Goal: Task Accomplishment & Management: Use online tool/utility

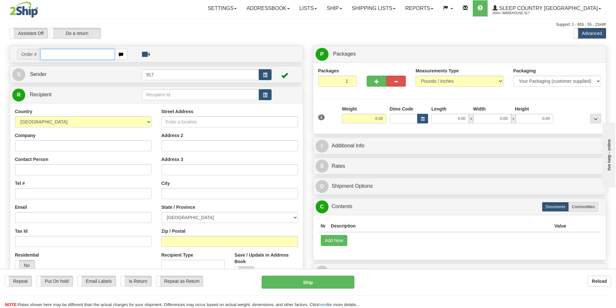
click at [77, 54] on input "text" at bounding box center [77, 54] width 74 height 11
type input "v"
paste input "9000I064675"
type input "9000I064675"
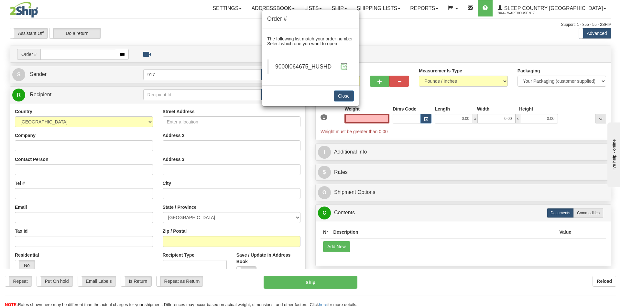
type input "0.00"
click at [343, 65] on span at bounding box center [343, 66] width 7 height 7
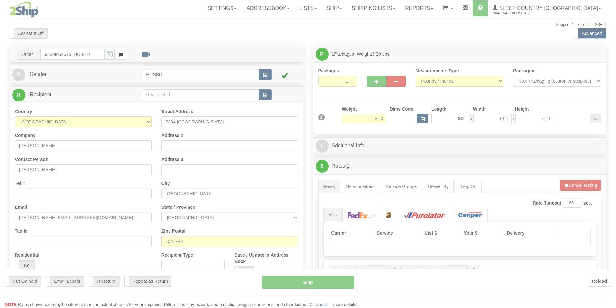
click at [455, 118] on div "Toggle navigation Settings Shipping Preferences Fields Preferences New" at bounding box center [308, 236] width 616 height 473
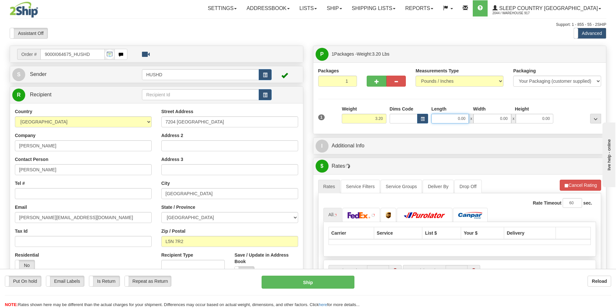
click at [455, 118] on input "0.00" at bounding box center [449, 119] width 37 height 10
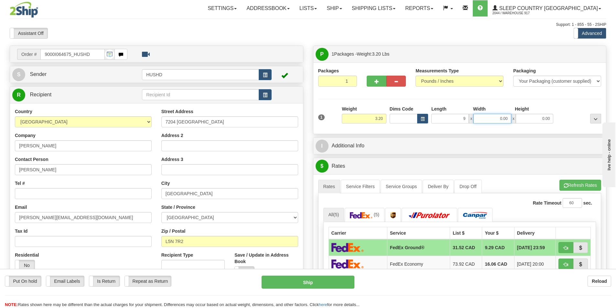
type input "9.00"
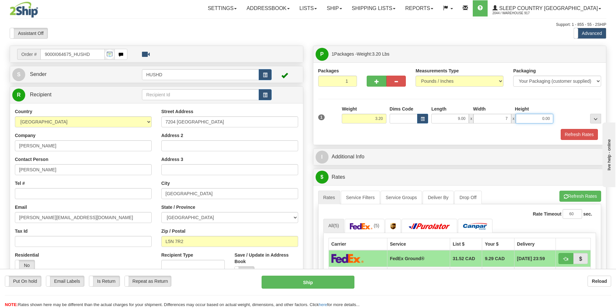
type input "7.00"
type input "4.00"
click at [571, 136] on button "Refresh Rates" at bounding box center [578, 134] width 37 height 11
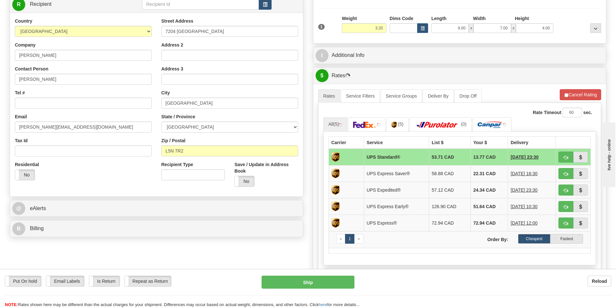
scroll to position [97, 0]
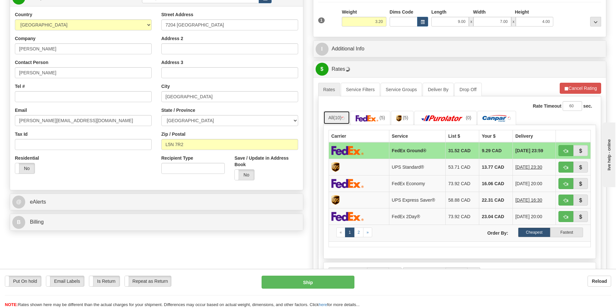
click at [333, 115] on link "All (10)" at bounding box center [336, 118] width 27 height 14
click at [365, 151] on td at bounding box center [358, 150] width 60 height 17
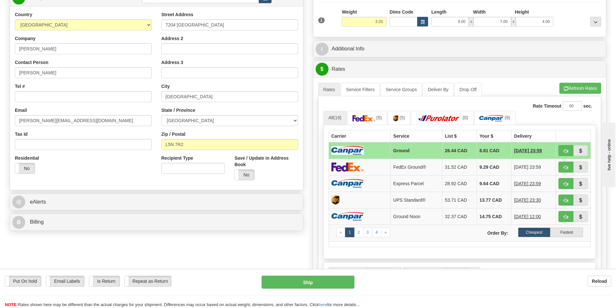
click at [382, 153] on td at bounding box center [359, 150] width 62 height 17
click at [312, 283] on button "Ship" at bounding box center [307, 282] width 93 height 13
type input "1"
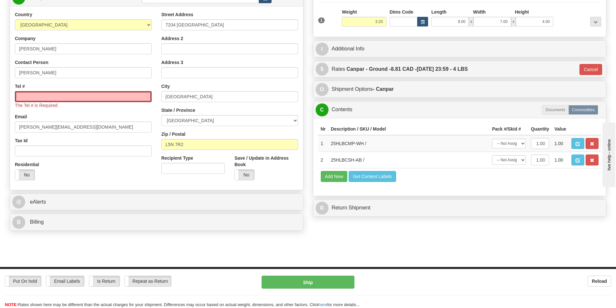
click at [32, 90] on div "Tel # The Tel # is Required" at bounding box center [83, 96] width 137 height 26
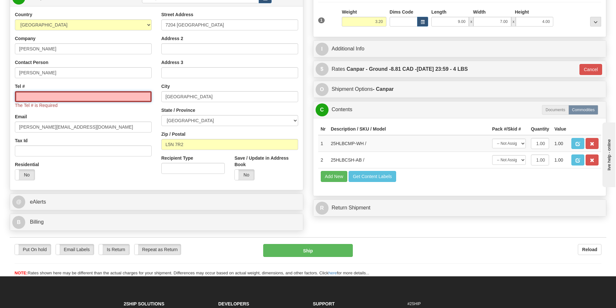
click at [33, 96] on input "Tel #" at bounding box center [83, 96] width 137 height 11
type input "1234567891"
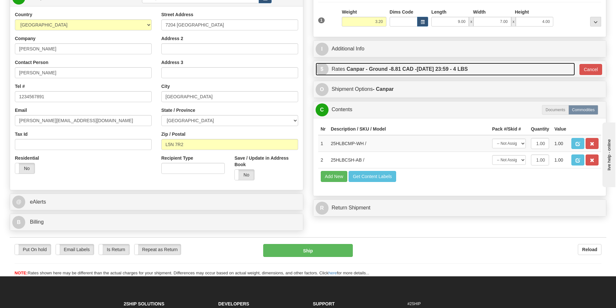
click at [345, 68] on link "$ Rates Canpar - Ground - 8.81 CAD - 09/09/2025 23:59 - 4 LBS" at bounding box center [444, 69] width 259 height 13
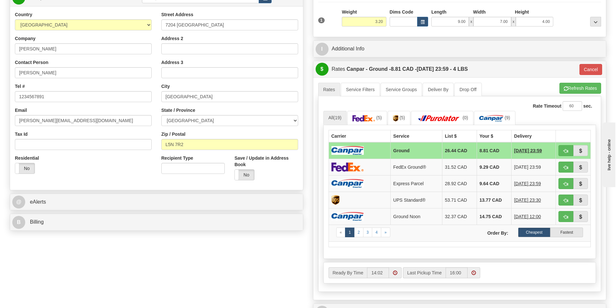
click at [358, 152] on img at bounding box center [347, 150] width 32 height 9
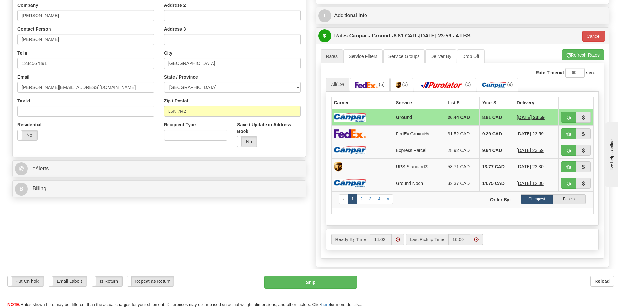
scroll to position [226, 0]
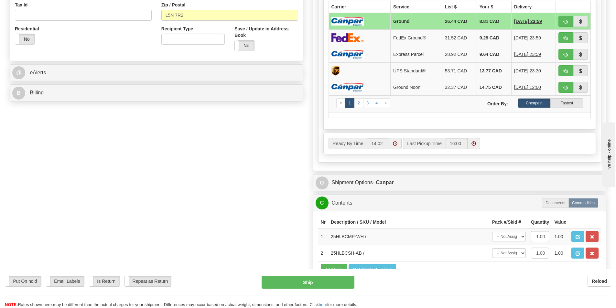
click at [305, 290] on div "Put On hold Put On hold Email Labels Email Labels Edit Is Return Is Return Repe…" at bounding box center [308, 292] width 616 height 32
click at [288, 283] on button "Ship" at bounding box center [307, 282] width 93 height 13
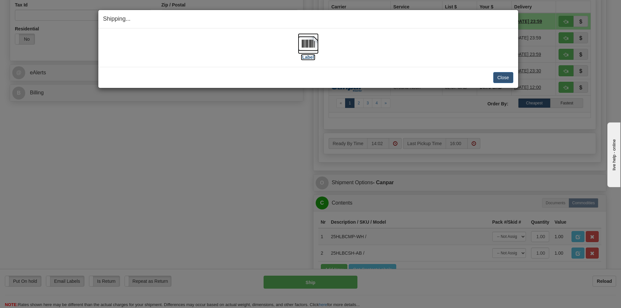
click at [305, 47] on img at bounding box center [308, 43] width 21 height 21
drag, startPoint x: 483, startPoint y: 42, endPoint x: 528, endPoint y: 11, distance: 54.8
click at [528, 11] on div "Shipping... Your SHIPMENT will EXPIRE in [Label] IMPORTANT NOTICE Embassy / Con…" at bounding box center [310, 154] width 621 height 308
click at [500, 81] on button "Close" at bounding box center [503, 77] width 20 height 11
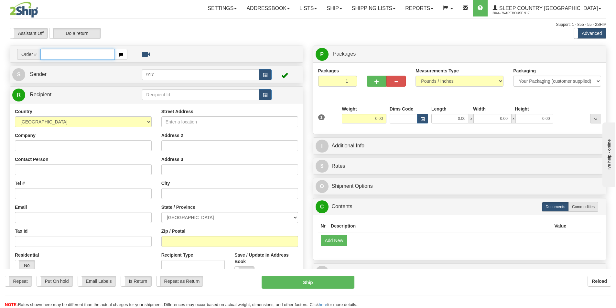
click at [74, 56] on input "text" at bounding box center [77, 54] width 74 height 11
paste input "9007I065114"
type input "9007I065114"
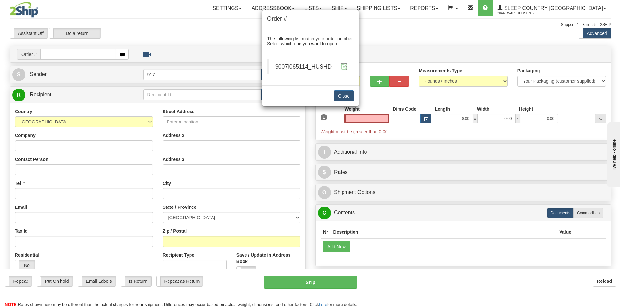
type input "0.00"
click at [344, 66] on span at bounding box center [343, 66] width 7 height 7
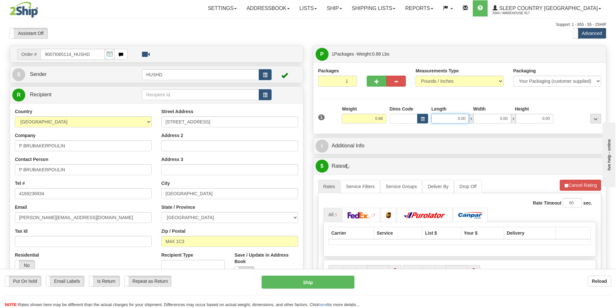
click at [449, 118] on input "0.00" at bounding box center [449, 119] width 37 height 10
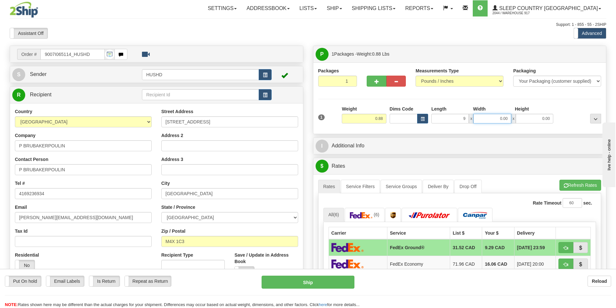
type input "9.00"
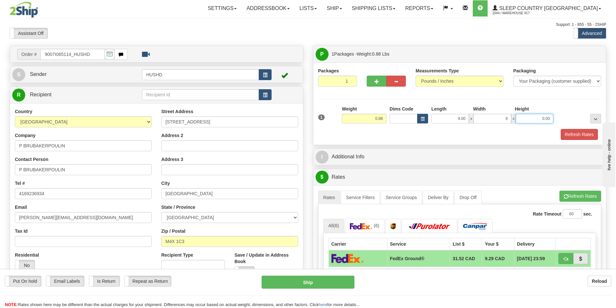
type input "9.00"
type input "2.00"
click at [574, 133] on button "Refresh Rates" at bounding box center [578, 134] width 37 height 11
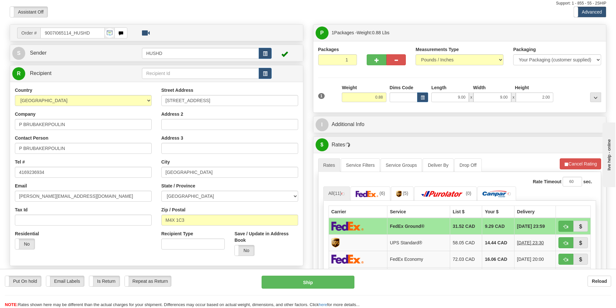
scroll to position [32, 0]
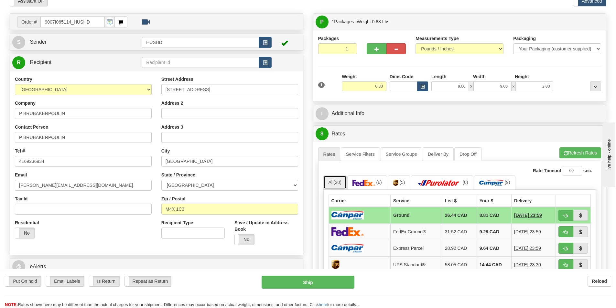
click at [327, 180] on link "All (20)" at bounding box center [334, 182] width 23 height 14
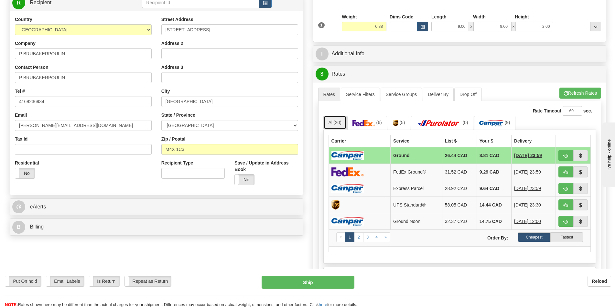
scroll to position [97, 0]
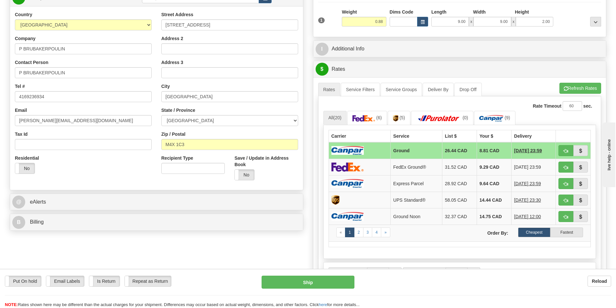
click at [354, 152] on img at bounding box center [347, 150] width 32 height 9
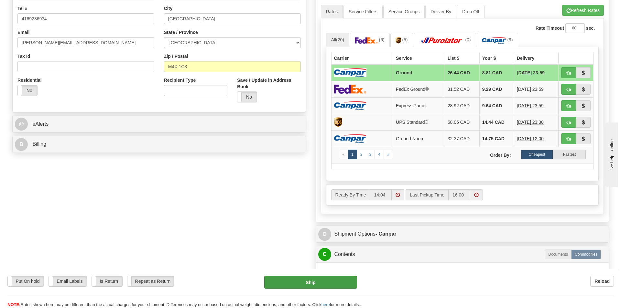
scroll to position [194, 0]
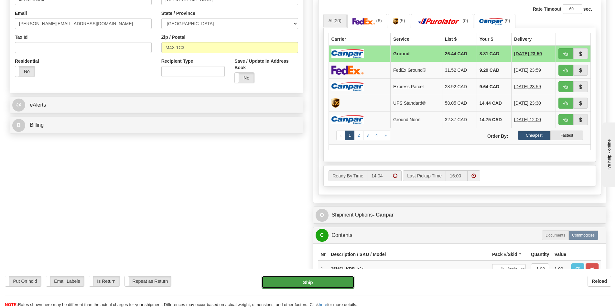
click at [293, 280] on button "Ship" at bounding box center [307, 282] width 93 height 13
type input "1"
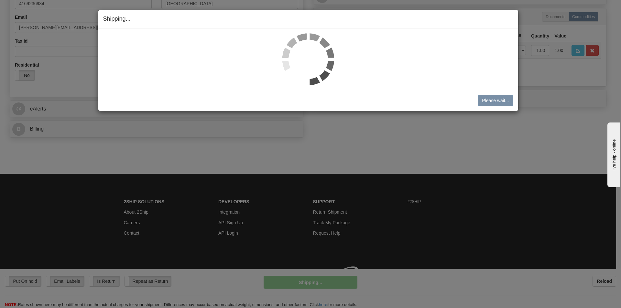
scroll to position [190, 0]
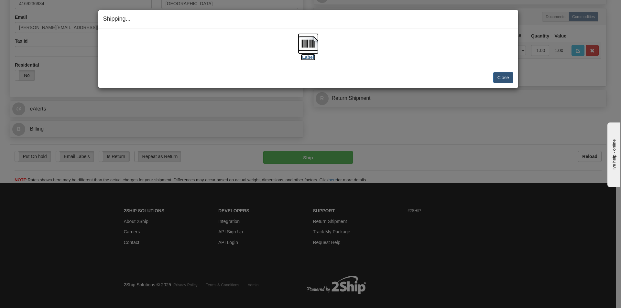
click at [303, 47] on img at bounding box center [308, 43] width 21 height 21
click at [505, 79] on button "Close" at bounding box center [503, 77] width 20 height 11
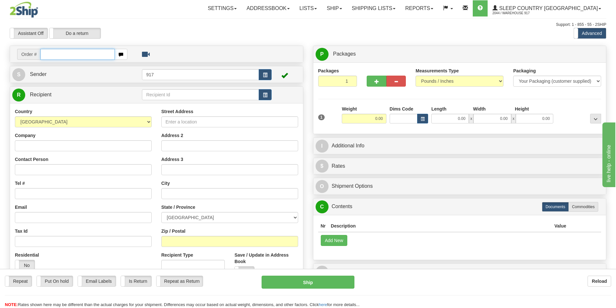
click at [97, 53] on input "text" at bounding box center [77, 54] width 74 height 11
paste input "9000I069179"
type input "9000I069179"
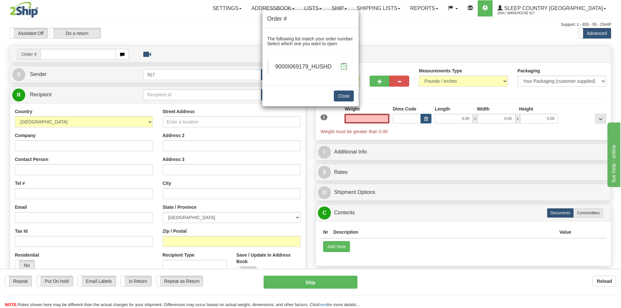
type input "0.00"
click at [342, 69] on span at bounding box center [343, 66] width 7 height 7
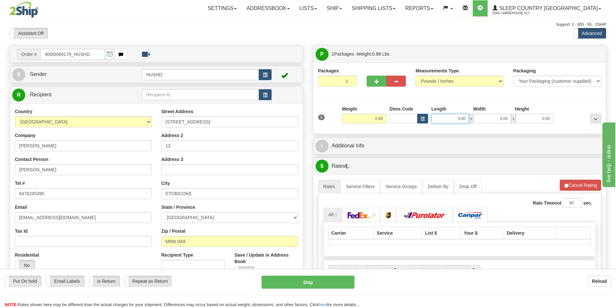
click at [436, 114] on input "0.00" at bounding box center [449, 119] width 37 height 10
type input "*"
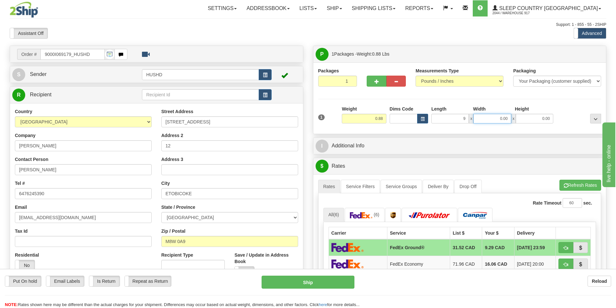
type input "9.00"
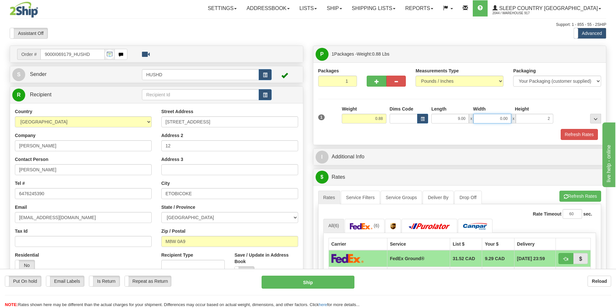
type input "2.00"
drag, startPoint x: 495, startPoint y: 119, endPoint x: 535, endPoint y: 126, distance: 40.2
click at [535, 126] on div "1 Weight 0.88 Dims Code 9.00" at bounding box center [459, 117] width 286 height 23
type input "9.00"
click at [566, 135] on button "Refresh Rates" at bounding box center [578, 134] width 37 height 11
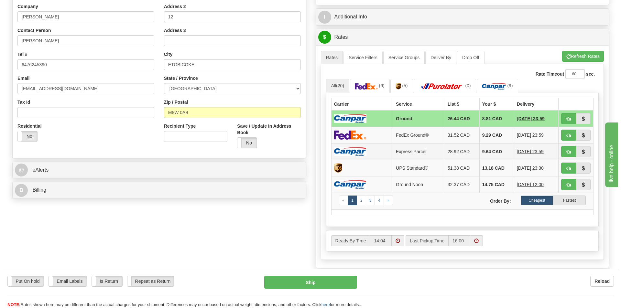
scroll to position [129, 0]
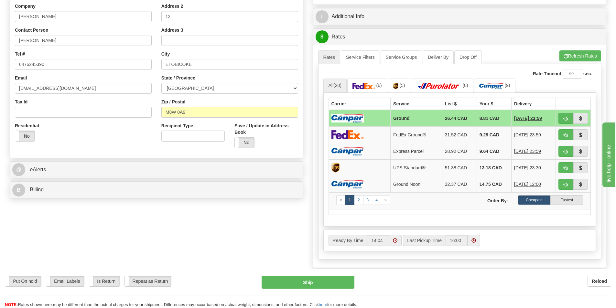
click at [348, 118] on img at bounding box center [347, 118] width 32 height 9
click at [332, 278] on button "Ship" at bounding box center [307, 282] width 93 height 13
type input "1"
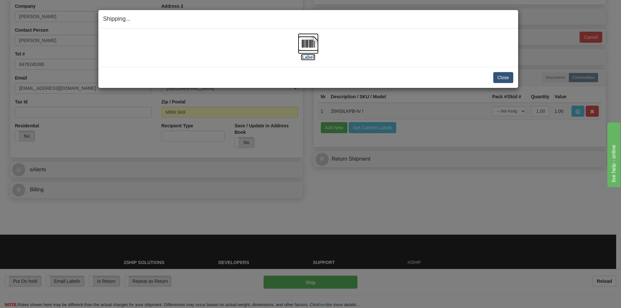
click at [310, 49] on img at bounding box center [308, 43] width 21 height 21
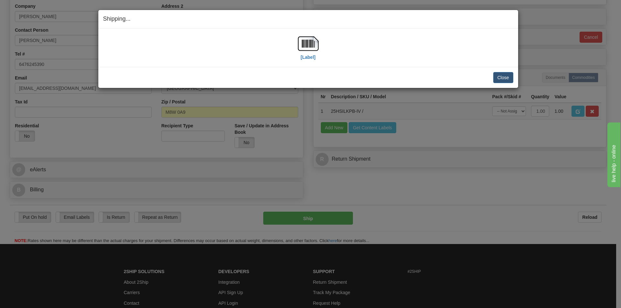
click at [498, 83] on div "Close Cancel Cancel Shipment and Quit Pickup Quit Pickup ONLY" at bounding box center [307, 77] width 419 height 21
click at [498, 78] on button "Close" at bounding box center [503, 77] width 20 height 11
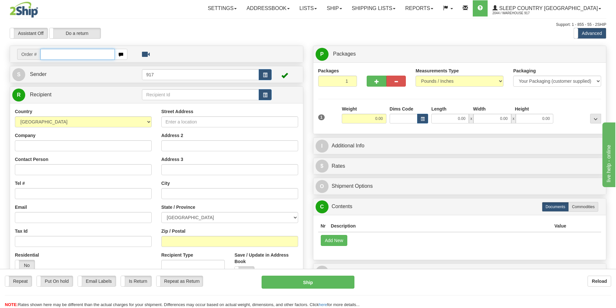
click at [79, 58] on input "text" at bounding box center [77, 54] width 74 height 11
paste input "9000I067262"
type input "9000I067262"
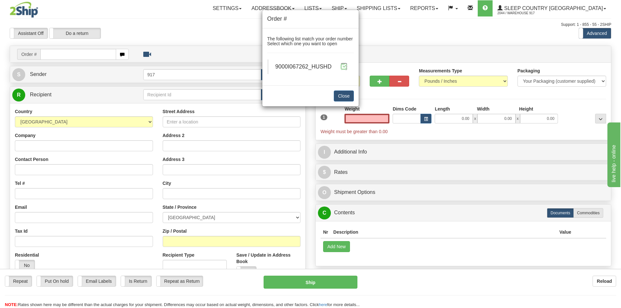
type input "0.00"
click at [346, 68] on span at bounding box center [343, 66] width 7 height 7
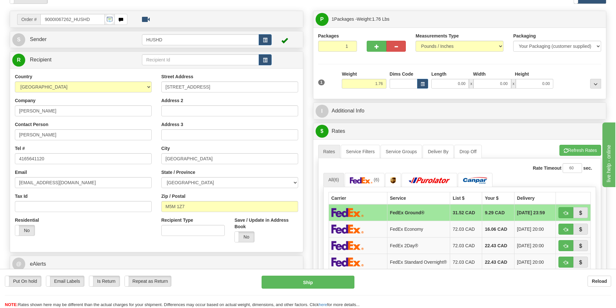
scroll to position [32, 0]
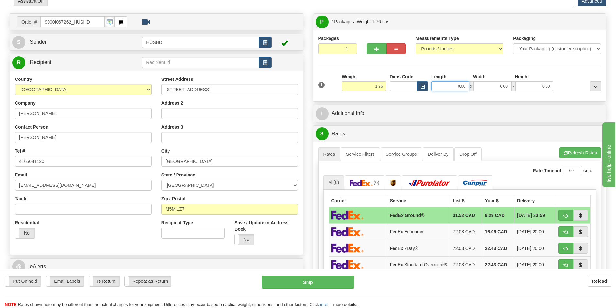
click at [458, 90] on input "0.00" at bounding box center [449, 86] width 37 height 10
type input "9.00"
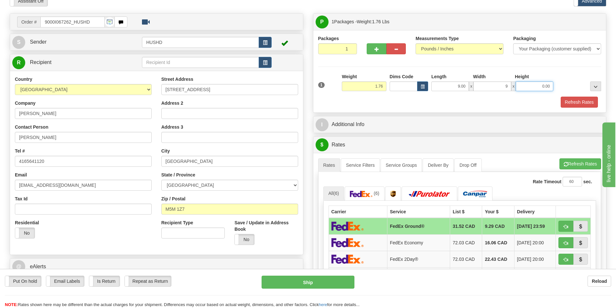
type input "9.00"
type input "4.00"
click at [574, 98] on button "Refresh Rates" at bounding box center [578, 102] width 37 height 11
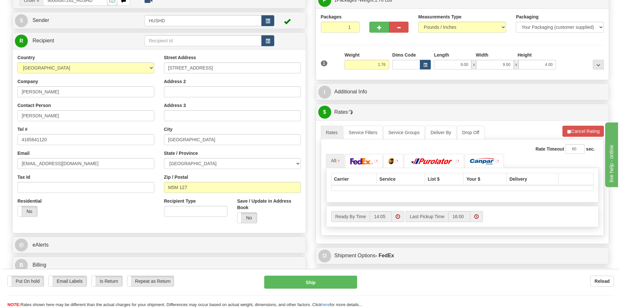
scroll to position [65, 0]
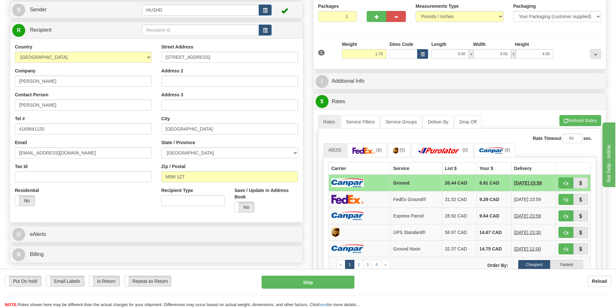
click at [395, 182] on td "Ground" at bounding box center [416, 183] width 52 height 17
click at [315, 285] on button "Ship" at bounding box center [307, 282] width 93 height 13
type input "1"
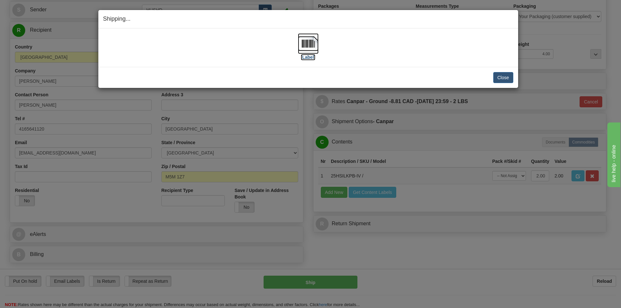
click at [312, 51] on img at bounding box center [308, 43] width 21 height 21
click at [508, 79] on button "Close" at bounding box center [503, 77] width 20 height 11
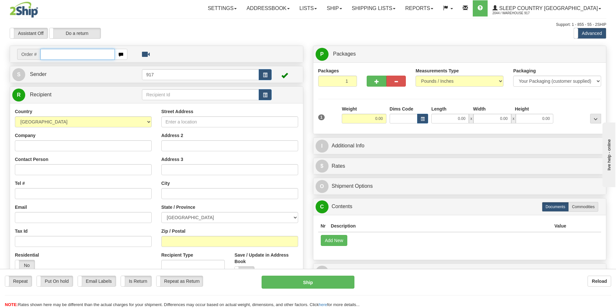
drag, startPoint x: 90, startPoint y: 52, endPoint x: 104, endPoint y: 52, distance: 13.6
click at [90, 49] on input "text" at bounding box center [77, 54] width 74 height 11
paste input "9002I061983"
type input "9002I061983"
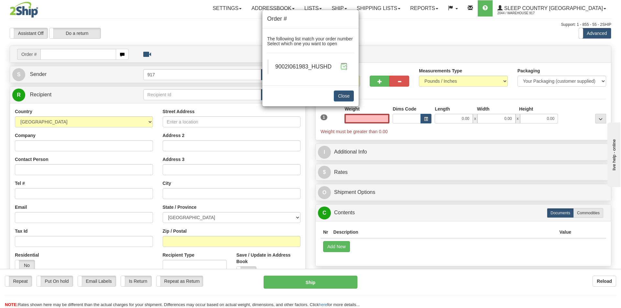
type input "0.00"
click at [343, 66] on span at bounding box center [343, 66] width 7 height 7
click at [344, 68] on span at bounding box center [343, 66] width 7 height 7
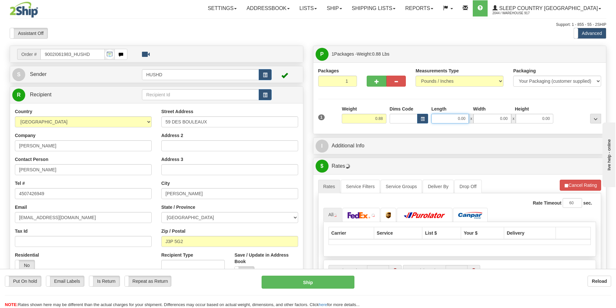
click at [440, 123] on div "1 Weight 0.88 Dims Code 0.00" at bounding box center [459, 117] width 286 height 23
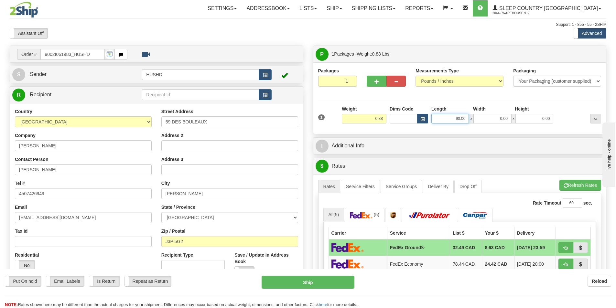
type input "90.00"
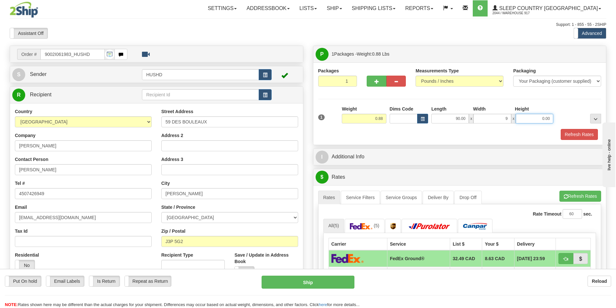
type input "9.00"
type input "2.00"
drag, startPoint x: 451, startPoint y: 119, endPoint x: 565, endPoint y: 129, distance: 114.5
click at [509, 126] on div "1 Weight 0.88 Dims Code x x" at bounding box center [459, 117] width 286 height 23
type input "9.00"
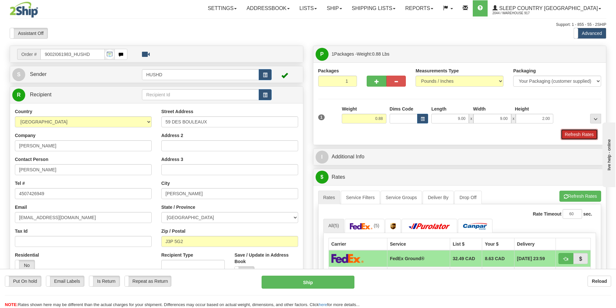
click at [567, 134] on button "Refresh Rates" at bounding box center [578, 134] width 37 height 11
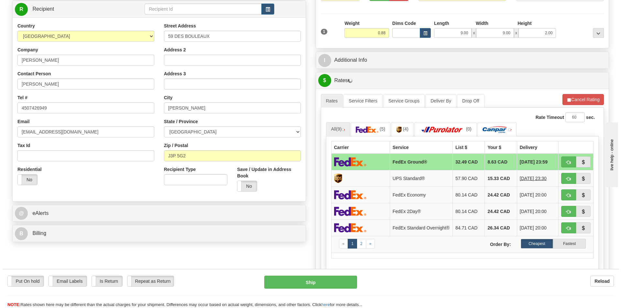
scroll to position [97, 0]
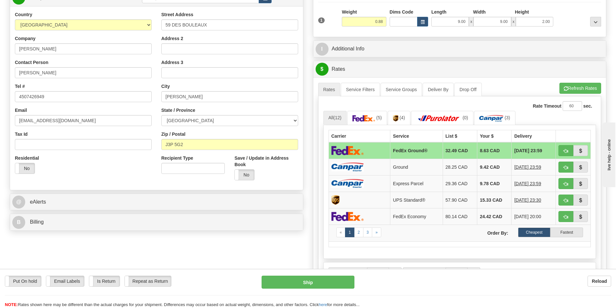
click at [385, 150] on td at bounding box center [359, 150] width 62 height 17
click at [308, 281] on button "Ship" at bounding box center [307, 282] width 93 height 13
type input "92"
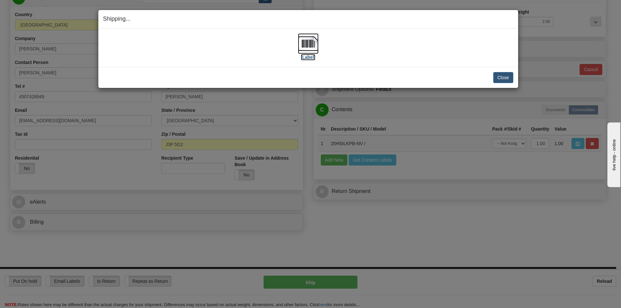
click at [305, 48] on img at bounding box center [308, 43] width 21 height 21
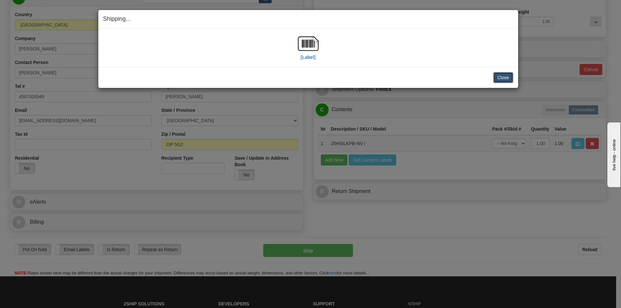
click at [501, 80] on button "Close" at bounding box center [503, 77] width 20 height 11
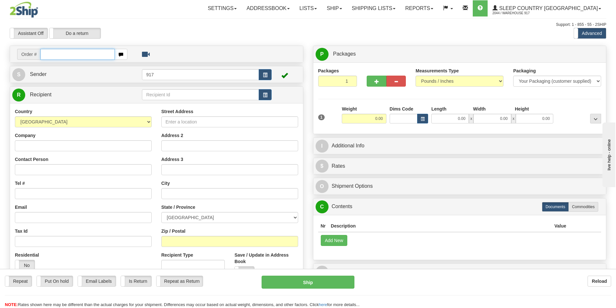
click at [94, 54] on input "text" at bounding box center [77, 54] width 74 height 11
paste input "9002I068244"
type input "9002I068244"
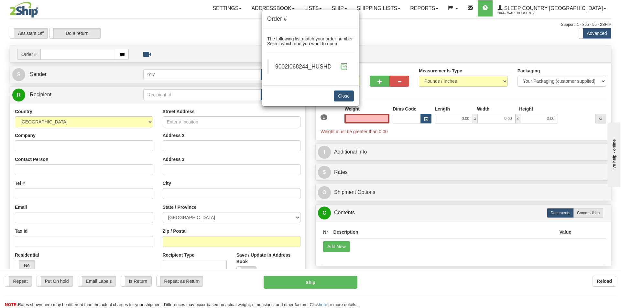
type input "0.00"
click at [345, 67] on span at bounding box center [343, 66] width 7 height 7
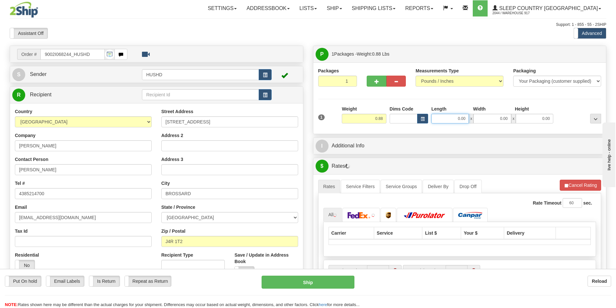
click at [448, 115] on input "0.00" at bounding box center [449, 119] width 37 height 10
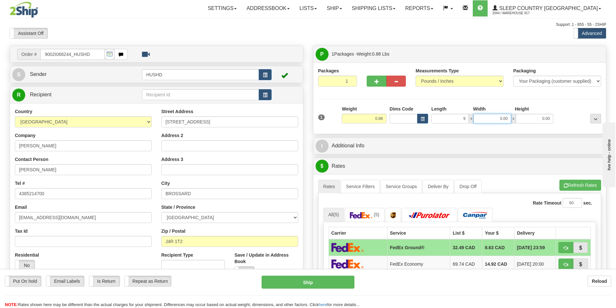
type input "9.00"
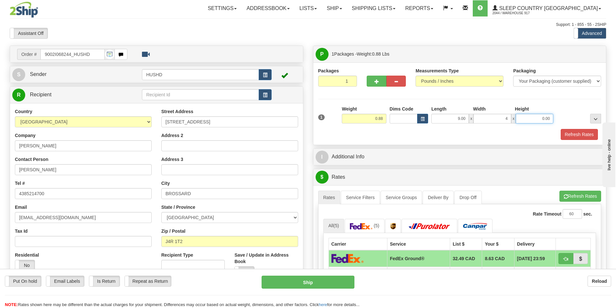
type input "4.00"
type input "2.00"
click at [570, 136] on button "Refresh Rates" at bounding box center [578, 134] width 37 height 11
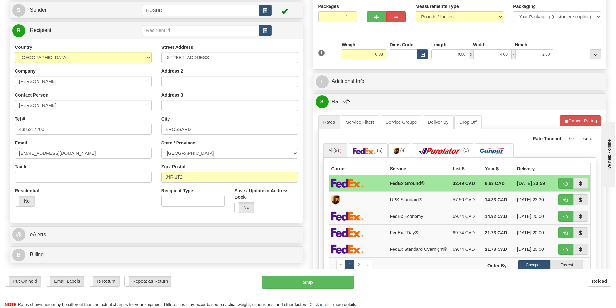
scroll to position [65, 0]
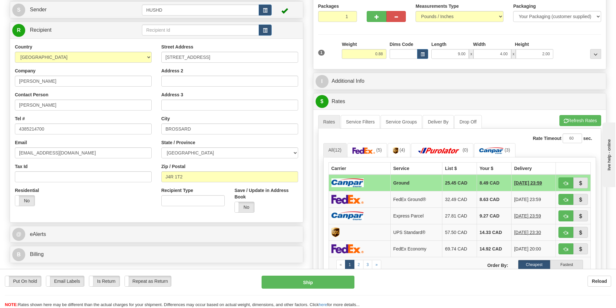
click at [350, 180] on img at bounding box center [347, 182] width 32 height 9
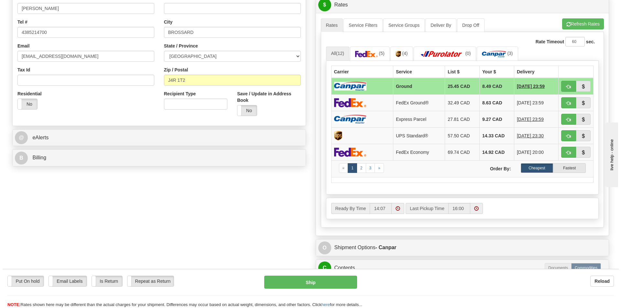
scroll to position [162, 0]
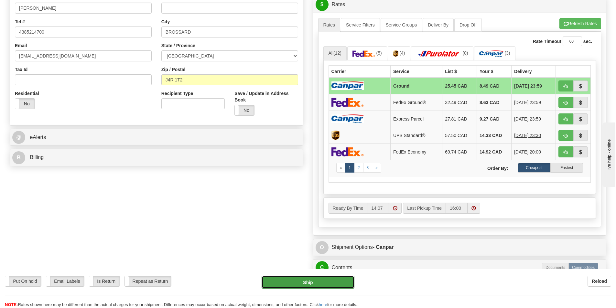
click at [298, 283] on button "Ship" at bounding box center [307, 282] width 93 height 13
type input "1"
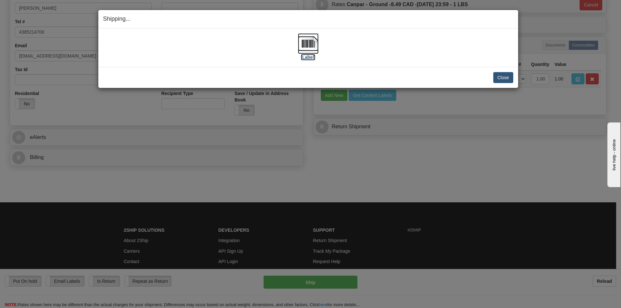
click at [313, 48] on img at bounding box center [308, 43] width 21 height 21
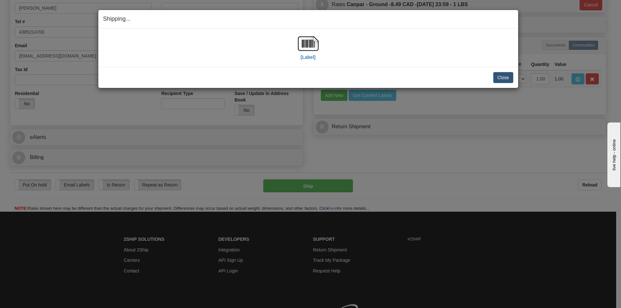
click at [514, 86] on div "Close Cancel Cancel Shipment and Quit Pickup Quit Pickup ONLY" at bounding box center [307, 77] width 419 height 21
click at [499, 76] on button "Close" at bounding box center [503, 77] width 20 height 11
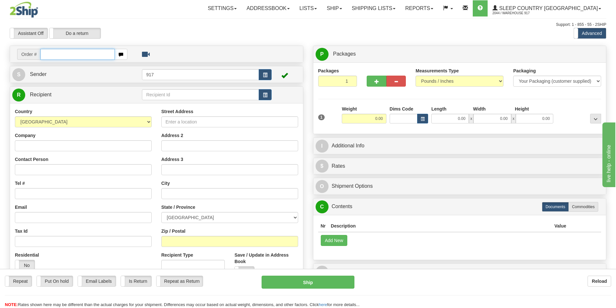
click at [83, 56] on input "text" at bounding box center [77, 54] width 74 height 11
paste input "9000I074338"
type input "9000I074338"
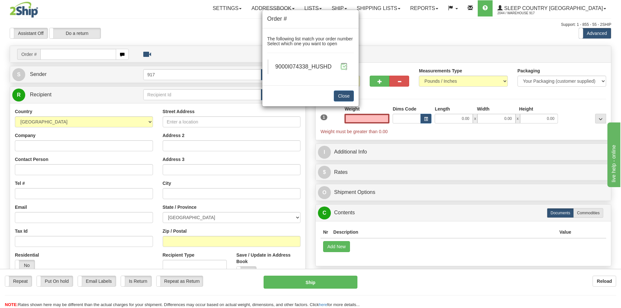
type input "0.00"
click at [341, 64] on span at bounding box center [343, 66] width 7 height 7
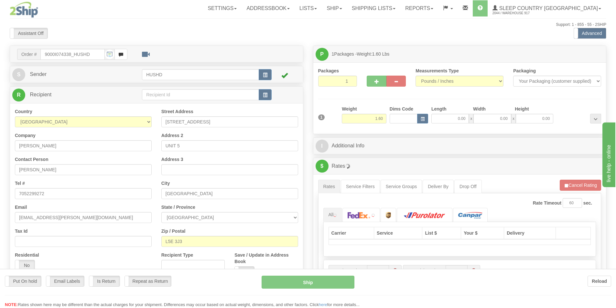
click at [458, 119] on div at bounding box center [308, 154] width 616 height 308
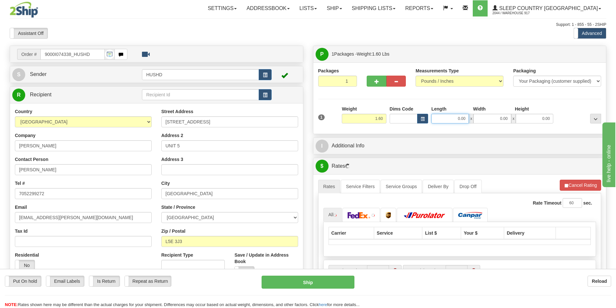
click at [454, 119] on input "0.00" at bounding box center [449, 119] width 37 height 10
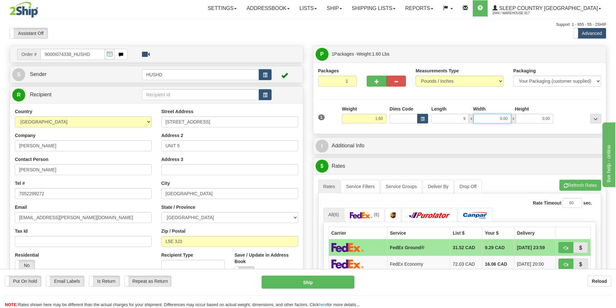
type input "9.00"
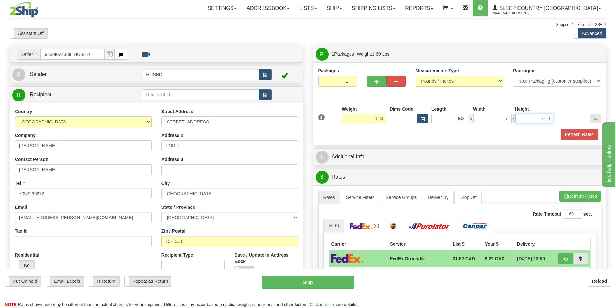
type input "7.00"
type input "4.00"
click at [584, 139] on button "Refresh Rates" at bounding box center [578, 134] width 37 height 11
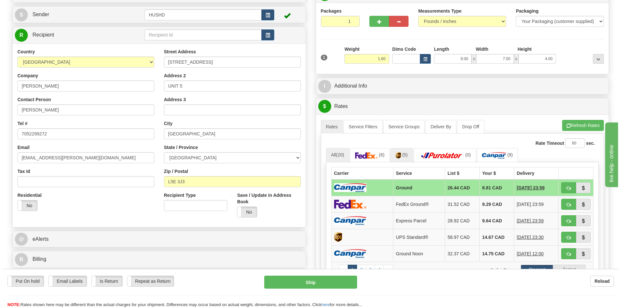
scroll to position [65, 0]
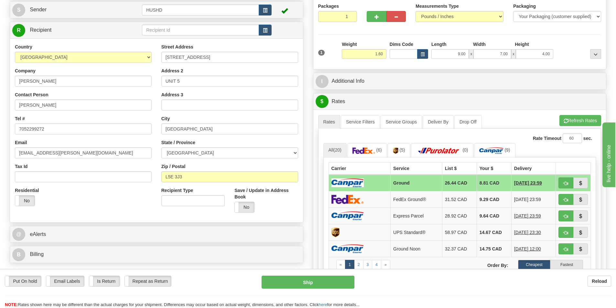
click at [365, 183] on td at bounding box center [359, 183] width 62 height 17
click at [317, 280] on button "Ship" at bounding box center [307, 282] width 93 height 13
type input "1"
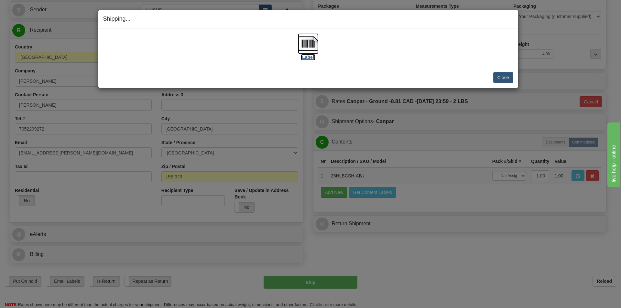
click at [302, 51] on img at bounding box center [308, 43] width 21 height 21
click at [507, 72] on button "Close" at bounding box center [503, 77] width 20 height 11
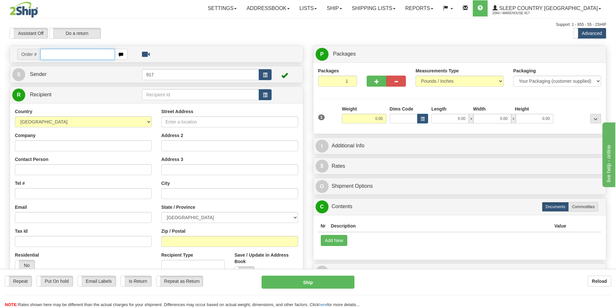
click at [92, 57] on input "text" at bounding box center [77, 54] width 74 height 11
paste input "9000I072720"
type input "9000I072720"
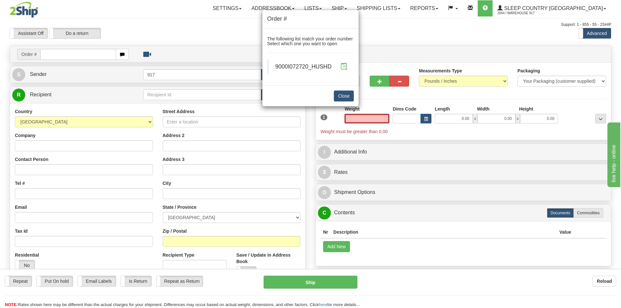
type input "0.00"
click at [345, 63] on span at bounding box center [343, 66] width 7 height 7
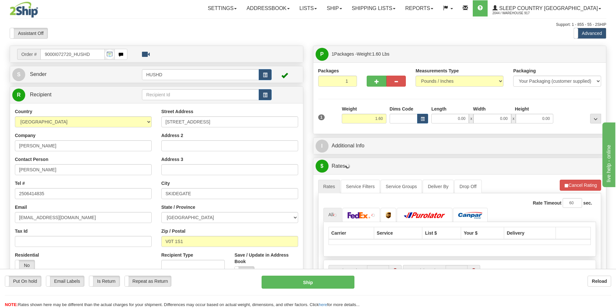
click at [452, 118] on div at bounding box center [308, 154] width 616 height 308
click at [454, 119] on input "0.00" at bounding box center [449, 119] width 37 height 10
type input "*"
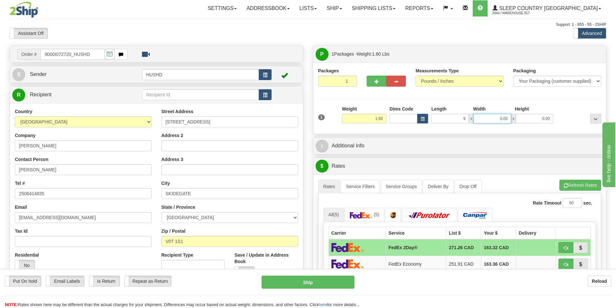
type input "9.00"
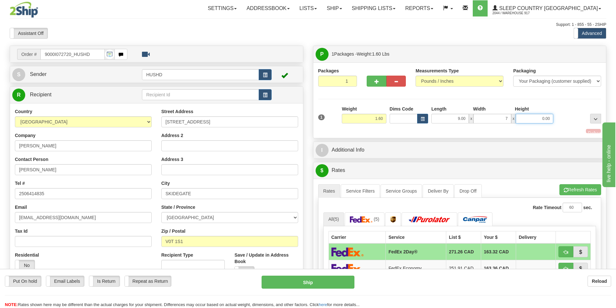
type input "7.00"
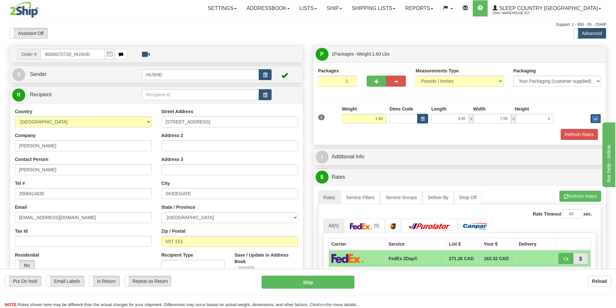
type input "4.00"
click at [567, 141] on div "Packages 1 1 Measurements Type" at bounding box center [459, 103] width 293 height 82
click at [565, 136] on button "Refresh Rates" at bounding box center [578, 134] width 37 height 11
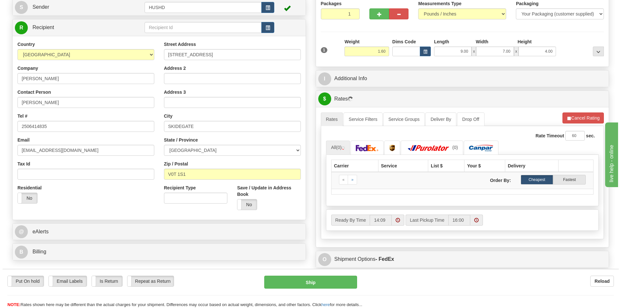
scroll to position [65, 0]
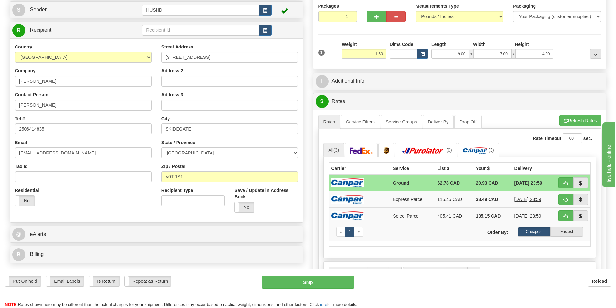
click at [358, 180] on img at bounding box center [347, 182] width 32 height 9
click at [290, 280] on button "Ship" at bounding box center [307, 282] width 93 height 13
type input "1"
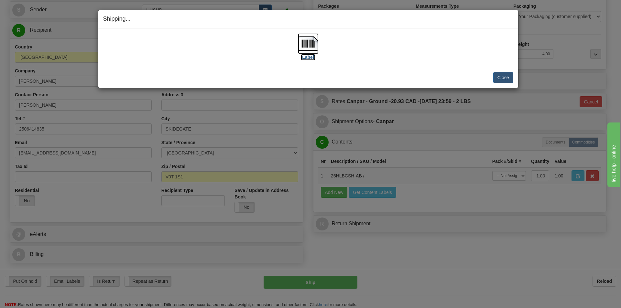
click at [304, 48] on img at bounding box center [308, 43] width 21 height 21
click at [506, 79] on button "Close" at bounding box center [503, 77] width 20 height 11
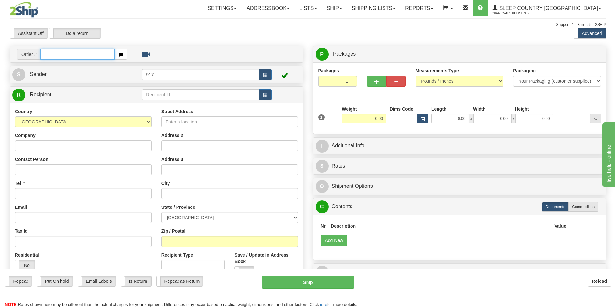
click at [73, 57] on input "text" at bounding box center [77, 54] width 74 height 11
paste input "9000I064675"
type input "9000I064675"
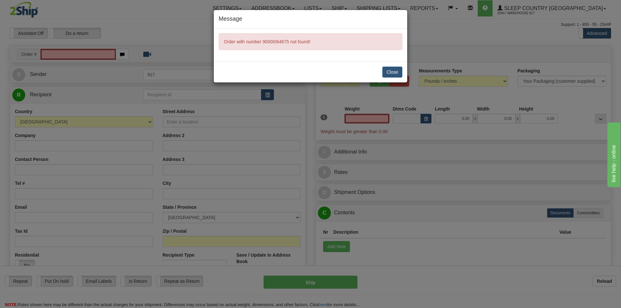
type input "0.00"
click at [394, 70] on button "Close" at bounding box center [392, 72] width 20 height 11
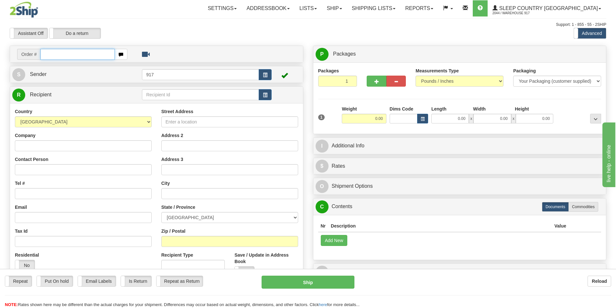
click at [83, 54] on input "text" at bounding box center [77, 54] width 74 height 11
paste input "9000I064675"
type input "9000I064675"
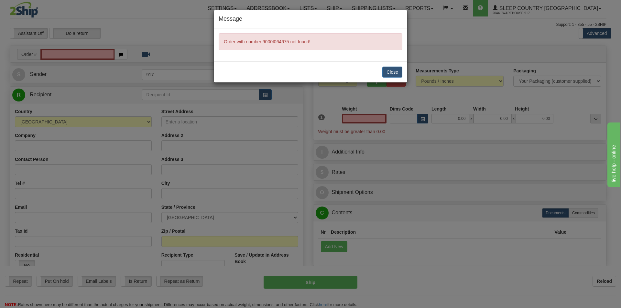
type input "0.00"
click at [398, 71] on button "Close" at bounding box center [392, 72] width 20 height 11
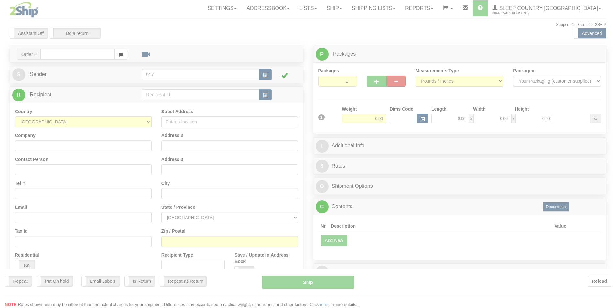
click at [403, 9] on div at bounding box center [308, 154] width 616 height 308
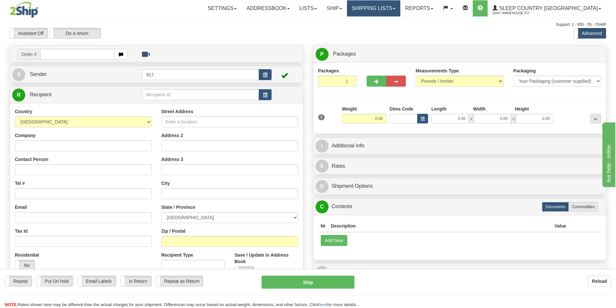
click at [400, 7] on link "Shipping lists" at bounding box center [373, 8] width 53 height 16
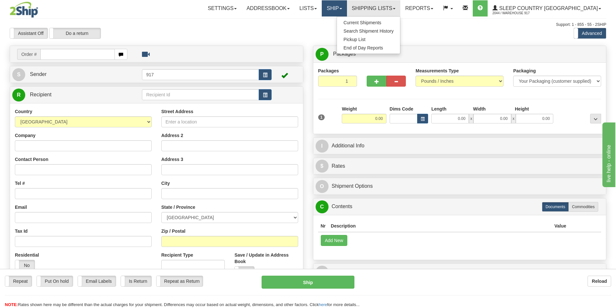
click at [346, 6] on link "Ship" at bounding box center [334, 8] width 25 height 16
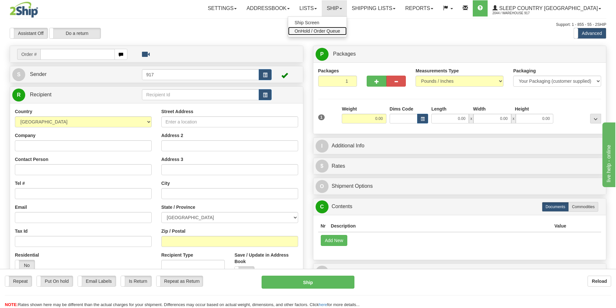
click at [340, 31] on span "OnHold / Order Queue" at bounding box center [317, 30] width 46 height 5
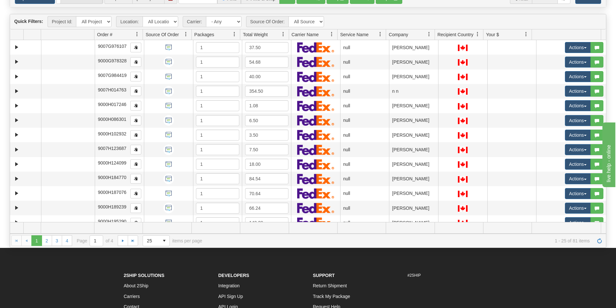
scroll to position [134, 0]
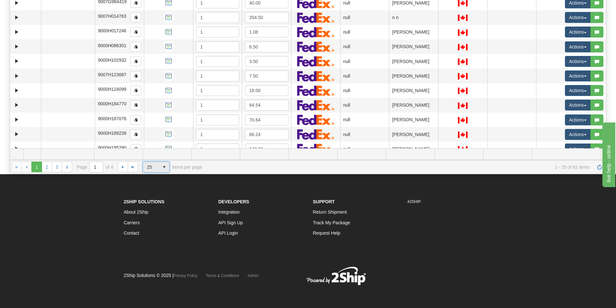
click at [153, 167] on span "25" at bounding box center [151, 167] width 8 height 6
click at [156, 203] on li "100" at bounding box center [156, 204] width 27 height 9
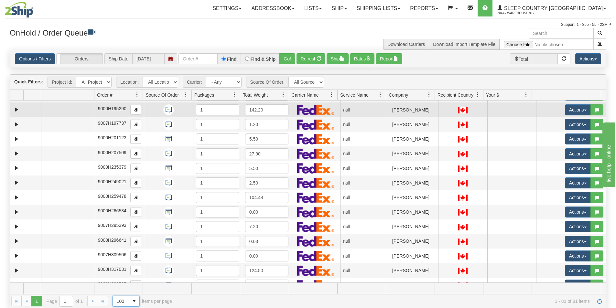
scroll to position [226, 0]
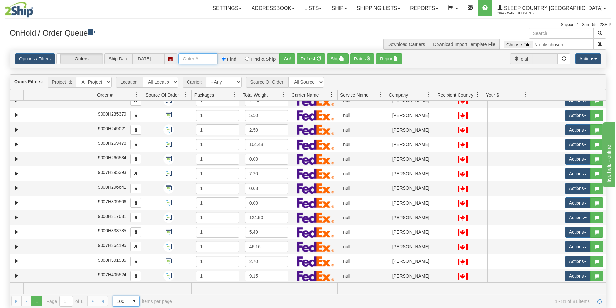
click at [198, 60] on input "text" at bounding box center [197, 58] width 39 height 11
paste input "9000I064675"
type input "9000I064675"
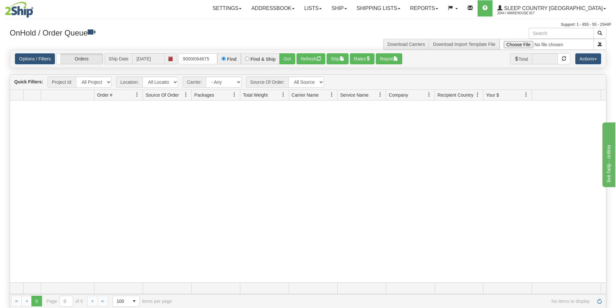
scroll to position [0, 0]
click at [230, 58] on label "Find" at bounding box center [232, 59] width 10 height 5
click at [226, 58] on input "Find" at bounding box center [223, 59] width 4 height 4
click at [394, 5] on link "Shipping lists" at bounding box center [378, 8] width 53 height 16
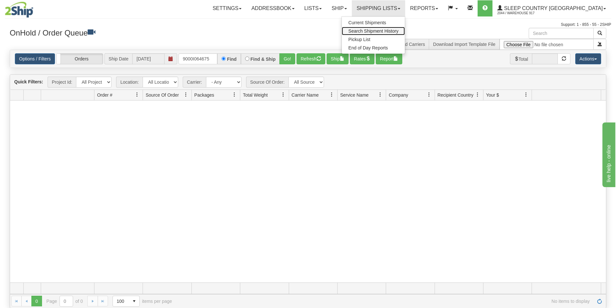
click at [396, 30] on span "Search Shipment History" at bounding box center [373, 30] width 50 height 5
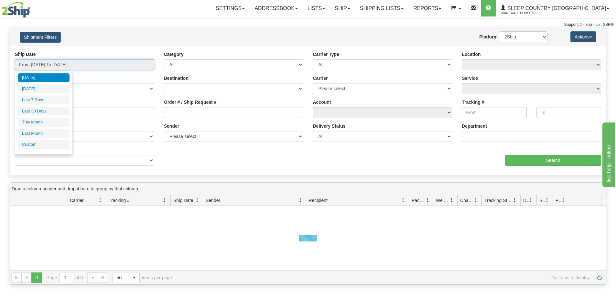
click at [104, 63] on input "From 09/07/2025 To 09/08/2025" at bounding box center [84, 64] width 139 height 11
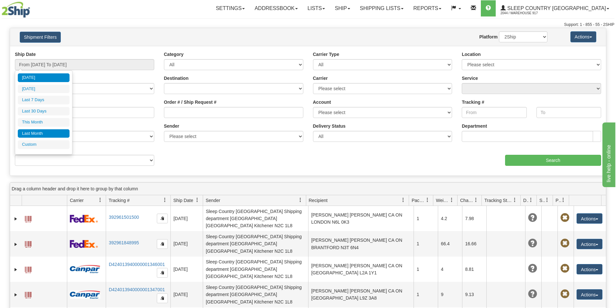
click at [37, 132] on li "Last Month" at bounding box center [44, 133] width 52 height 9
type input "From 08/01/2025 To 08/31/2025"
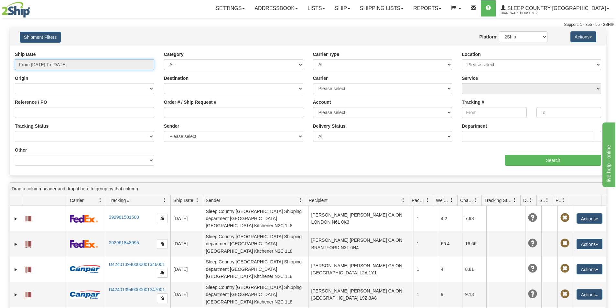
click at [122, 61] on input "From 08/01/2025 To 08/31/2025" at bounding box center [84, 64] width 139 height 11
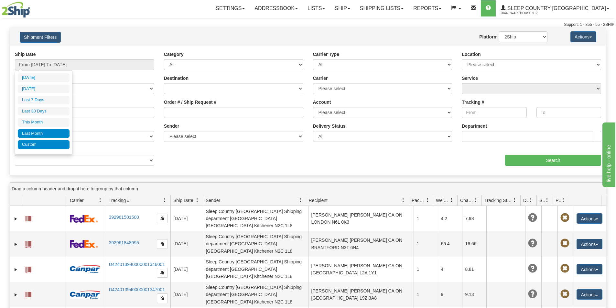
click at [52, 148] on li "Custom" at bounding box center [44, 144] width 52 height 9
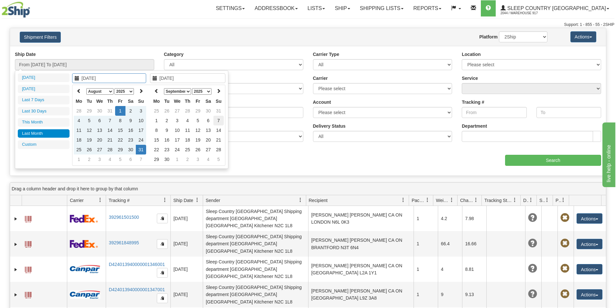
type input "[DATE]"
click at [218, 122] on td "7" at bounding box center [218, 121] width 10 height 10
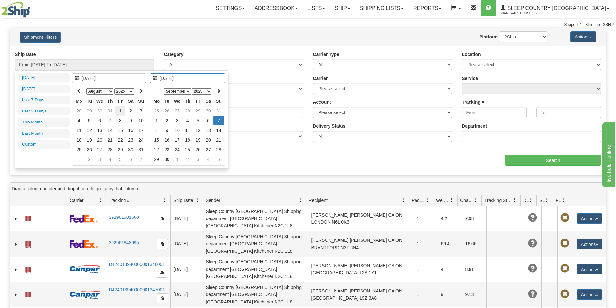
type input "08/01/2025"
click at [119, 110] on td "1" at bounding box center [120, 111] width 10 height 10
type input "08/01/2025"
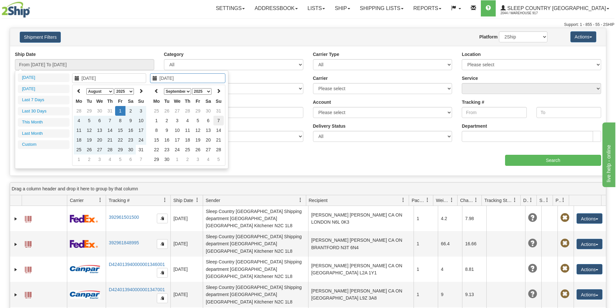
type input "[DATE]"
click at [218, 116] on td "7" at bounding box center [218, 121] width 10 height 10
type input "From [DATE] To [DATE]"
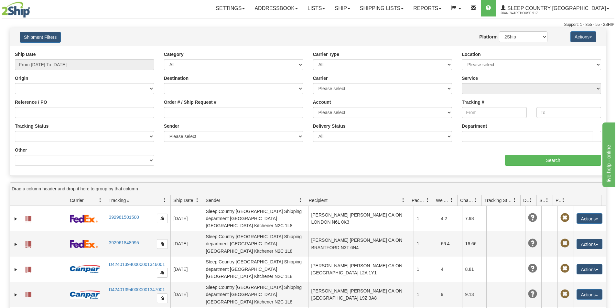
click at [231, 118] on div "Order # / Ship Request #" at bounding box center [233, 111] width 149 height 24
click at [230, 113] on input "Order # / Ship Request #" at bounding box center [233, 112] width 139 height 11
paste input "9000I064675"
type input "9000I064675"
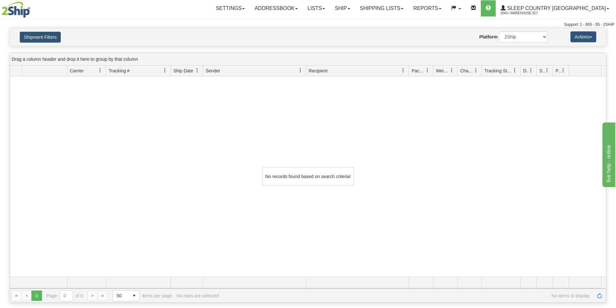
click at [285, 111] on div "No records found based on search criteria!" at bounding box center [308, 176] width 596 height 200
click at [402, 14] on link "Shipping lists" at bounding box center [381, 8] width 53 height 16
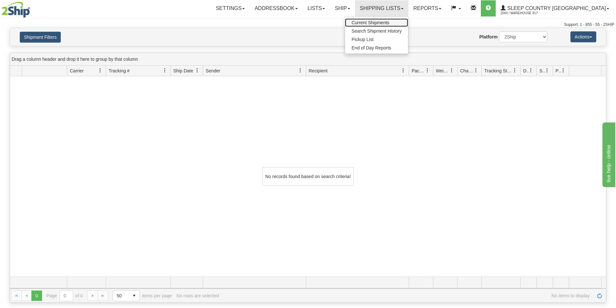
click at [389, 22] on span "Current Shipments" at bounding box center [370, 22] width 38 height 5
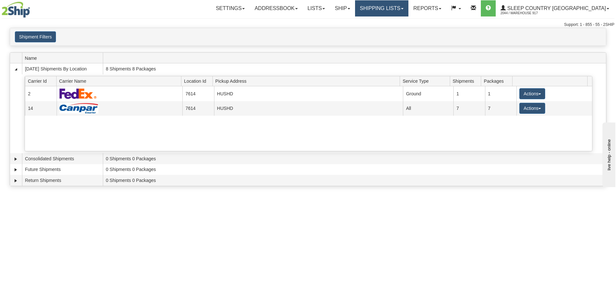
click at [403, 6] on link "Shipping lists" at bounding box center [381, 8] width 53 height 16
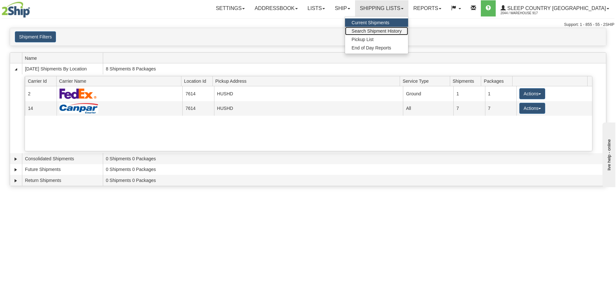
click at [398, 29] on span "Search Shipment History" at bounding box center [376, 30] width 50 height 5
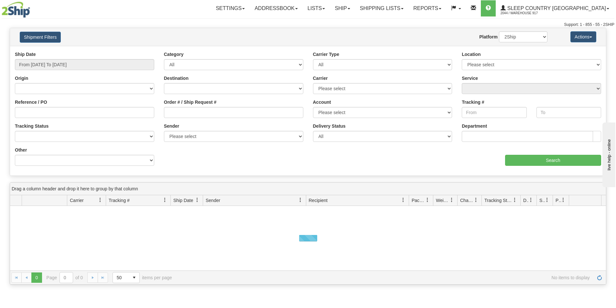
click at [213, 98] on div "Destination [GEOGRAPHIC_DATA] [GEOGRAPHIC_DATA] [GEOGRAPHIC_DATA] [US_STATE] [G…" at bounding box center [233, 87] width 149 height 24
click at [197, 112] on input "Order # / Ship Request #" at bounding box center [233, 112] width 139 height 11
paste input "9000I064675"
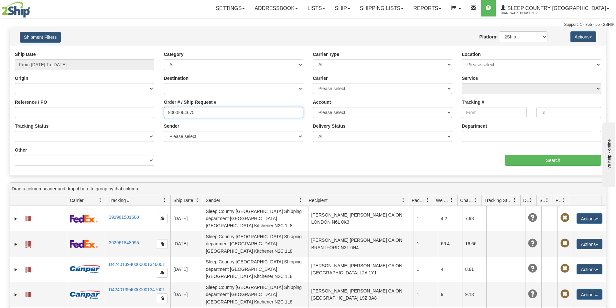
type input "9000I064675"
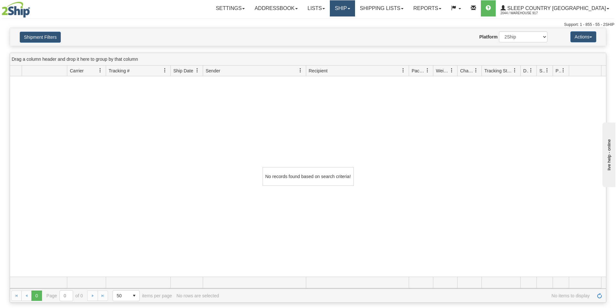
drag, startPoint x: 379, startPoint y: 2, endPoint x: 378, endPoint y: 5, distance: 3.6
click at [355, 2] on link "Ship" at bounding box center [342, 8] width 25 height 16
click at [347, 30] on span "OnHold / Order Queue" at bounding box center [325, 30] width 46 height 5
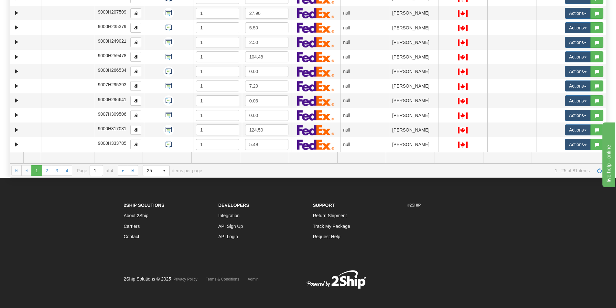
scroll to position [134, 0]
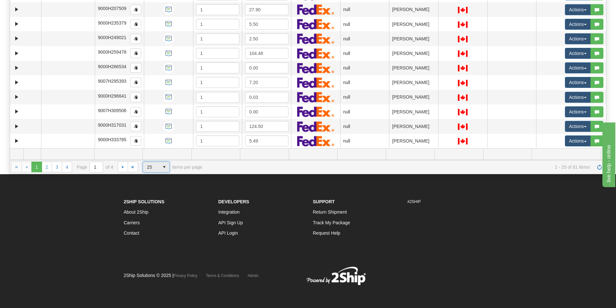
click at [155, 165] on span "25" at bounding box center [151, 167] width 16 height 10
click at [153, 203] on li "100" at bounding box center [156, 204] width 27 height 9
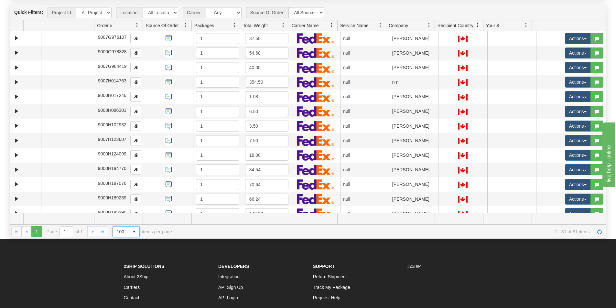
scroll to position [0, 0]
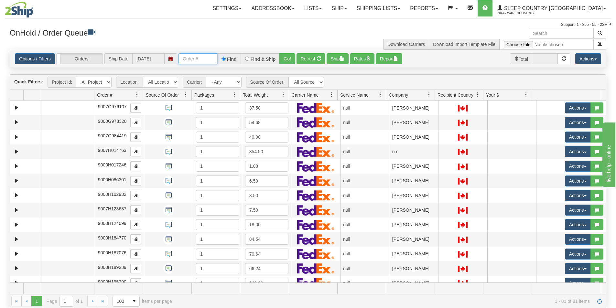
click at [199, 57] on input "text" at bounding box center [197, 58] width 39 height 11
paste input "9000I064675"
type input "9000I064675"
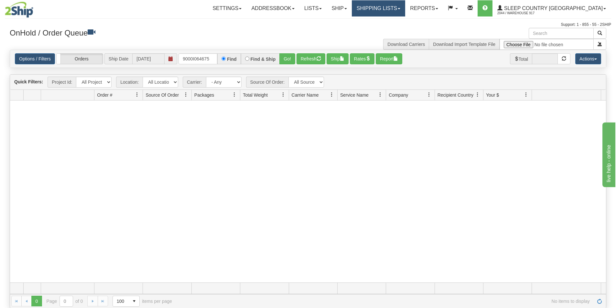
click at [405, 2] on link "Shipping lists" at bounding box center [378, 8] width 53 height 16
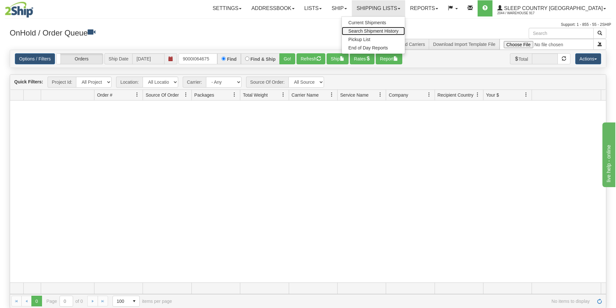
click at [398, 29] on span "Search Shipment History" at bounding box center [373, 30] width 50 height 5
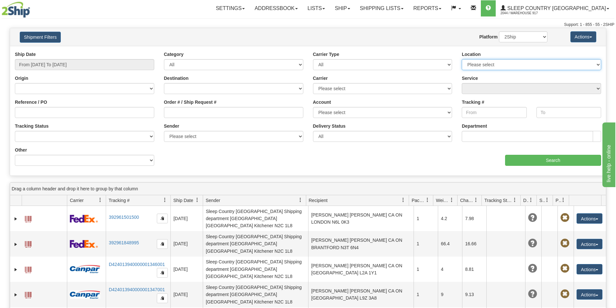
click at [497, 68] on select "Please select 917 HUSHB HUSHD" at bounding box center [531, 64] width 139 height 11
select select "7614"
click at [462, 59] on select "Please select 917 HUSHB HUSHD" at bounding box center [531, 64] width 139 height 11
click at [529, 158] on input "Search" at bounding box center [553, 160] width 96 height 11
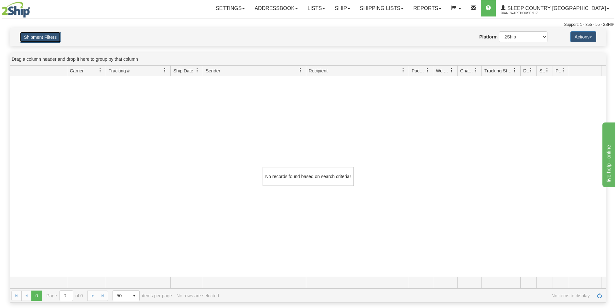
click at [27, 35] on button "Shipment Filters" at bounding box center [40, 37] width 41 height 11
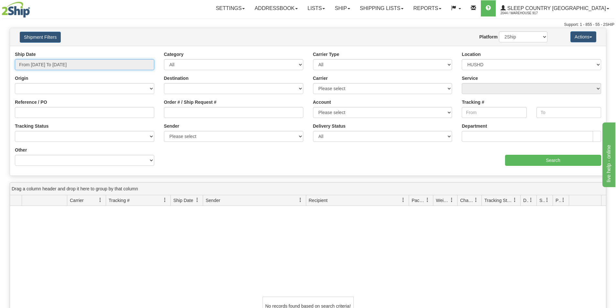
type input "[DATE]"
click at [76, 64] on input "From 09/07/2025 To 09/08/2025" at bounding box center [84, 64] width 139 height 11
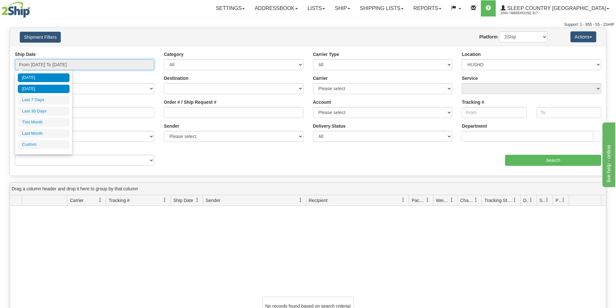
type input "09/07/2025"
type input "[DATE]"
type input "09/01/2025"
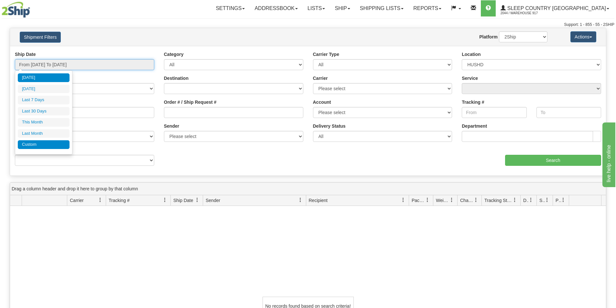
type input "09/30/2025"
type input "08/01/2025"
type input "08/31/2025"
type input "[DATE]"
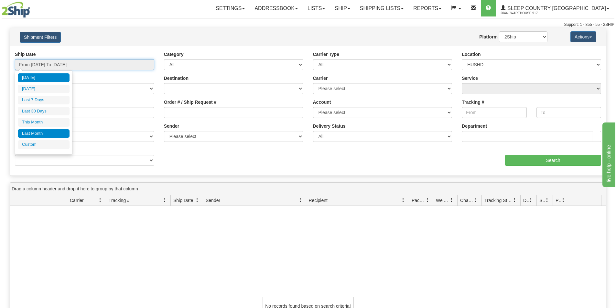
type input "08/01/2025"
type input "08/31/2025"
type input "[DATE]"
click at [44, 149] on div "Today Yesterday Last 7 Days Last 30 Days This Month Last Month Custom Apply Can…" at bounding box center [44, 112] width 52 height 78
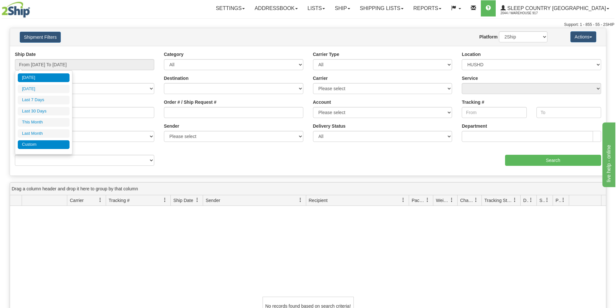
click at [44, 146] on li "Custom" at bounding box center [44, 144] width 52 height 9
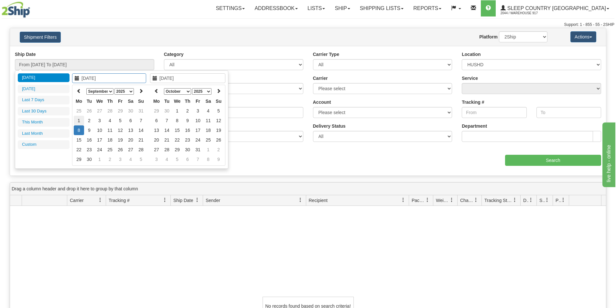
type input "[DATE]"
click at [80, 121] on td "1" at bounding box center [79, 121] width 10 height 10
click at [80, 93] on th at bounding box center [79, 91] width 10 height 10
type input "08/01/2025"
click at [120, 111] on td "1" at bounding box center [120, 111] width 10 height 10
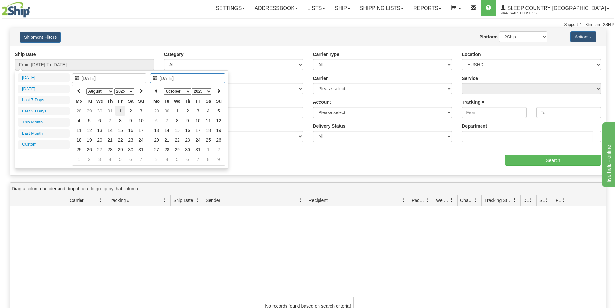
type input "08/01/2025"
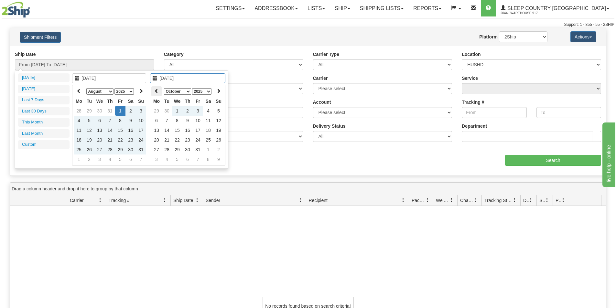
click at [155, 90] on icon at bounding box center [156, 91] width 5 height 5
type input "09/07/2025"
click at [219, 122] on td "7" at bounding box center [218, 121] width 10 height 10
type input "From 08/01/2025 To 09/07/2025"
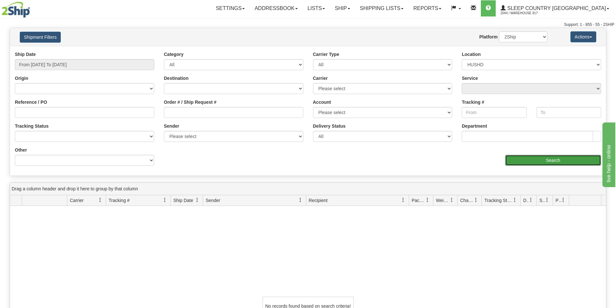
click at [532, 164] on input "Search" at bounding box center [553, 160] width 96 height 11
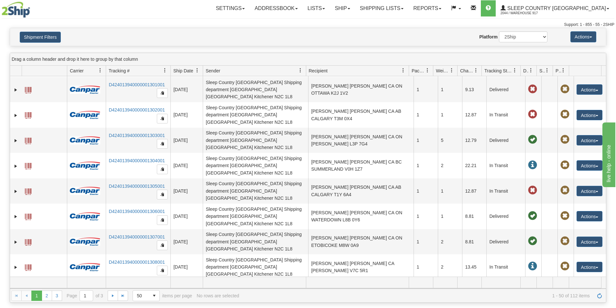
scroll to position [763, 0]
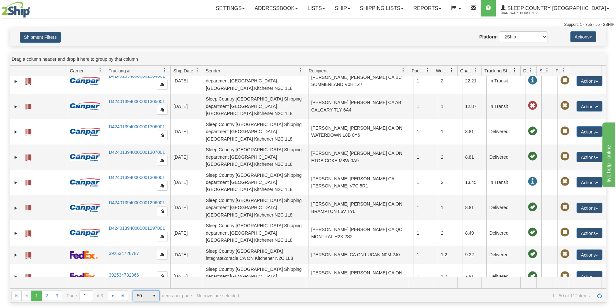
click at [141, 298] on span "50" at bounding box center [141, 295] width 8 height 6
click at [141, 281] on li "1000" at bounding box center [146, 285] width 27 height 9
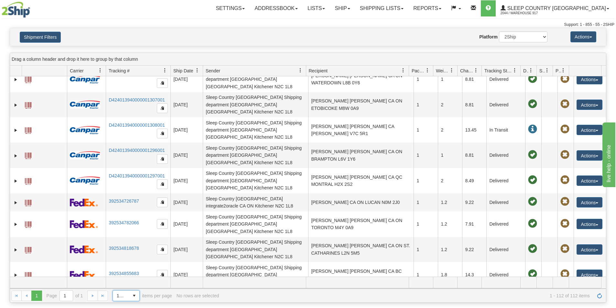
scroll to position [807, 0]
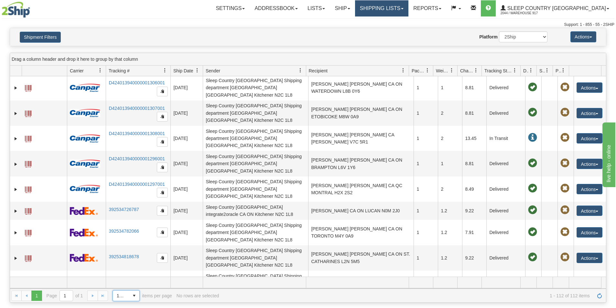
click at [403, 7] on link "Shipping lists" at bounding box center [381, 8] width 53 height 16
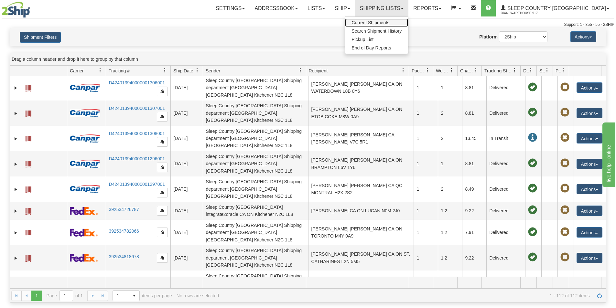
click at [389, 20] on span "Current Shipments" at bounding box center [370, 22] width 38 height 5
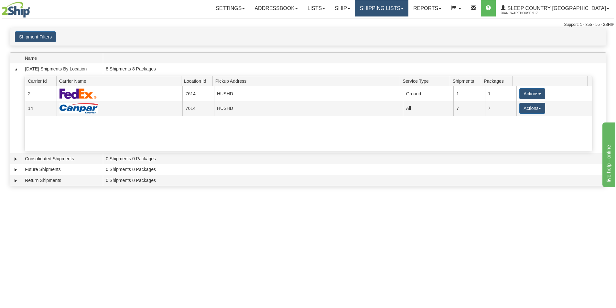
click at [408, 6] on link "Shipping lists" at bounding box center [381, 8] width 53 height 16
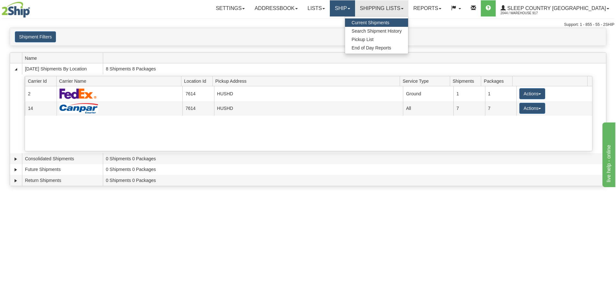
click at [355, 10] on link "Ship" at bounding box center [342, 8] width 25 height 16
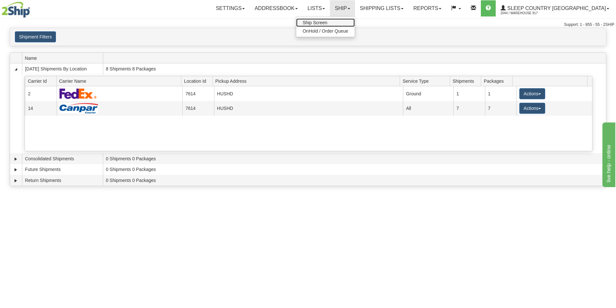
click at [355, 20] on link "Ship Screen" at bounding box center [325, 22] width 58 height 8
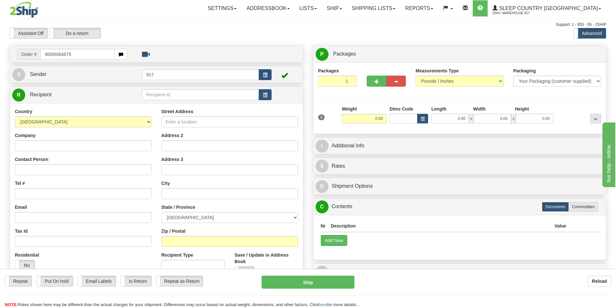
type input "9000I064675"
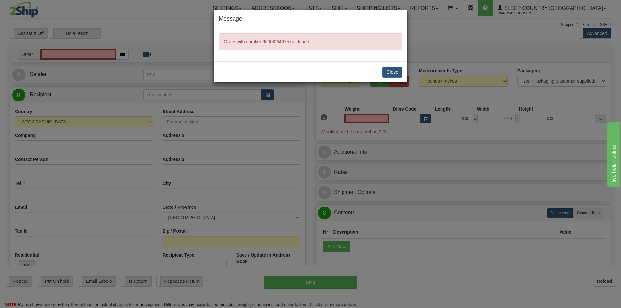
type input "0.00"
drag, startPoint x: 381, startPoint y: 69, endPoint x: 398, endPoint y: 73, distance: 18.2
click at [381, 69] on div "Close" at bounding box center [310, 71] width 193 height 21
click at [398, 73] on button "Close" at bounding box center [392, 72] width 20 height 11
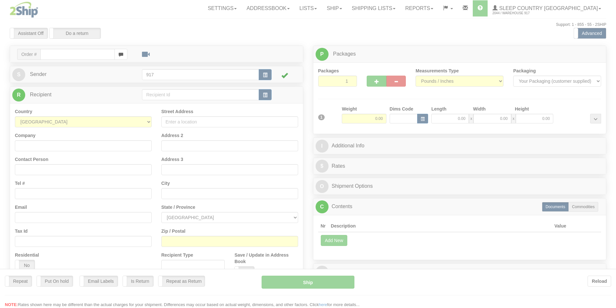
click at [76, 55] on div at bounding box center [308, 154] width 616 height 308
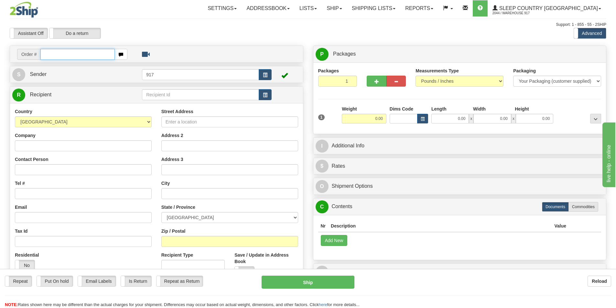
click at [77, 55] on input "text" at bounding box center [77, 54] width 74 height 11
paste input "9000I064675"
type input "9000I064675_HUSHD"
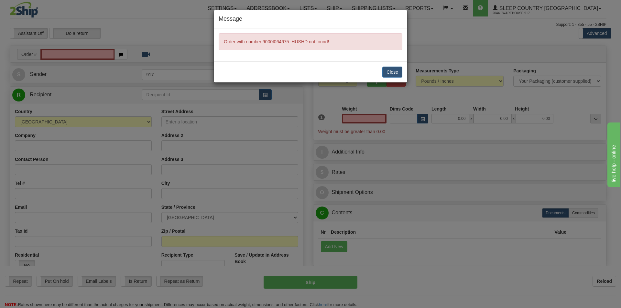
type input "0.00"
click at [391, 75] on button "Close" at bounding box center [392, 72] width 20 height 11
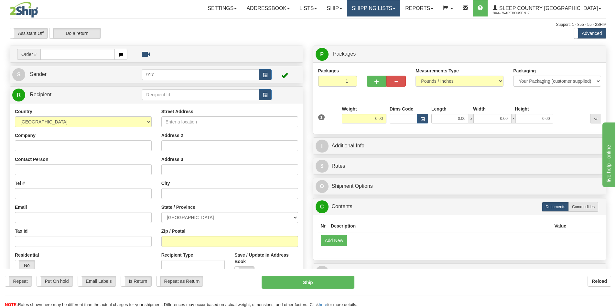
click at [397, 8] on div "Toggle navigation Settings Shipping Preferences Fields Preferences New" at bounding box center [308, 182] width 616 height 364
click at [400, 10] on link "Shipping lists" at bounding box center [373, 8] width 53 height 16
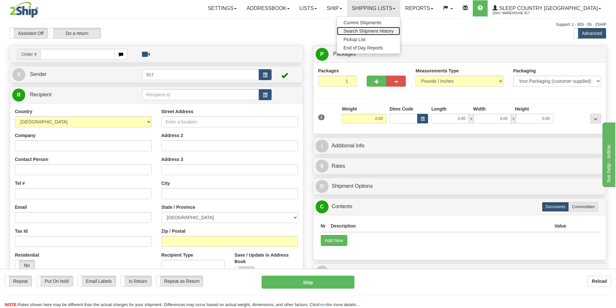
click at [393, 30] on span "Search Shipment History" at bounding box center [368, 30] width 50 height 5
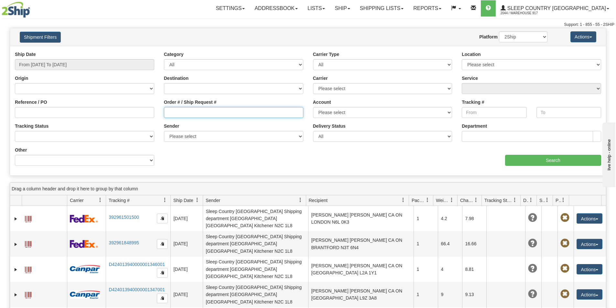
click at [197, 117] on input "Order # / Ship Request #" at bounding box center [233, 112] width 139 height 11
paste input "9000I064675"
type input "9000I064675"
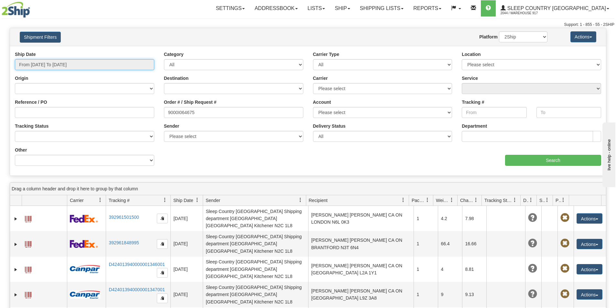
type input "[DATE]"
click at [80, 64] on input "From [DATE] To [DATE]" at bounding box center [84, 64] width 139 height 11
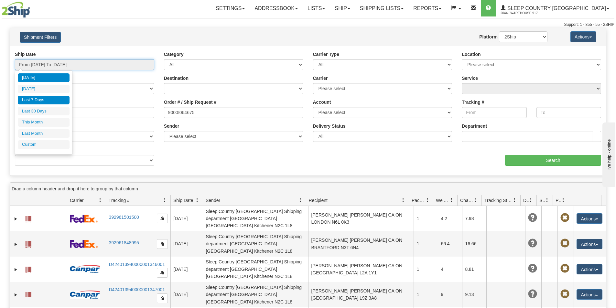
type input "[DATE]"
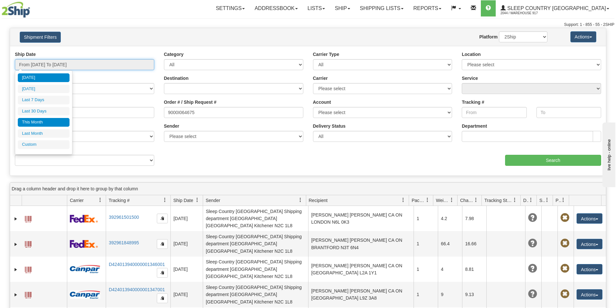
type input "[DATE]"
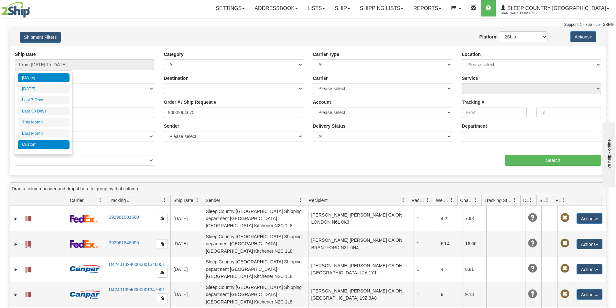
click at [40, 146] on li "Custom" at bounding box center [44, 144] width 52 height 9
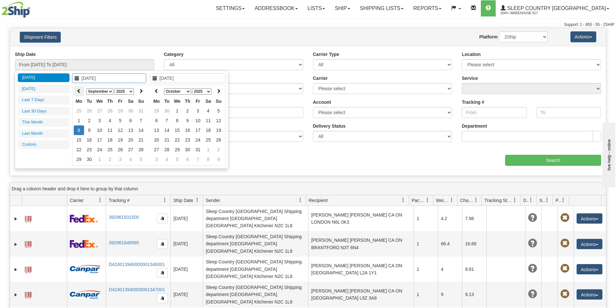
click at [79, 91] on icon at bounding box center [79, 91] width 5 height 5
type input "[DATE]"
click at [122, 112] on td "1" at bounding box center [120, 111] width 10 height 10
click at [139, 89] on icon at bounding box center [141, 91] width 5 height 5
type input "[DATE]"
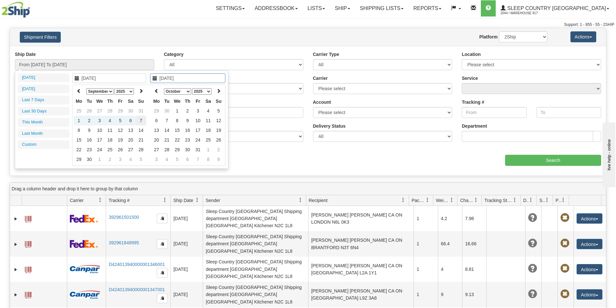
click at [140, 120] on td "7" at bounding box center [141, 121] width 10 height 10
type input "From [DATE] To [DATE]"
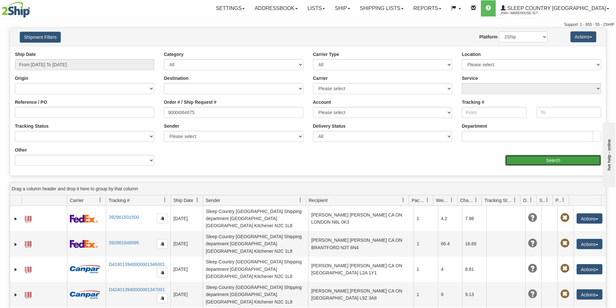
click at [536, 163] on input "Search" at bounding box center [553, 160] width 96 height 11
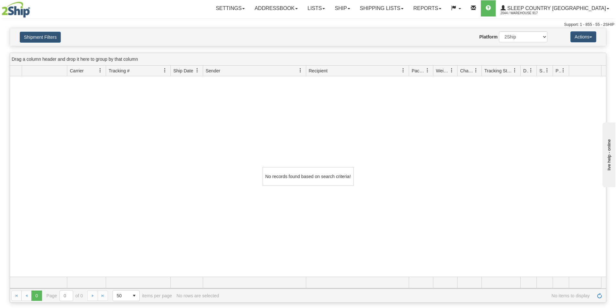
click at [446, 133] on div "No records found based on search criteria!" at bounding box center [308, 176] width 596 height 200
click at [47, 35] on button "Shipment Filters" at bounding box center [40, 37] width 41 height 11
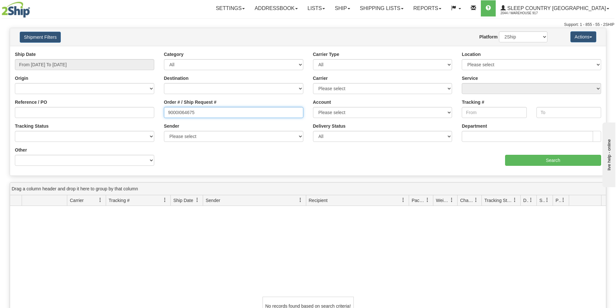
drag, startPoint x: 225, startPoint y: 116, endPoint x: 29, endPoint y: 114, distance: 195.5
click at [48, 51] on div "Reference / PO Order # / Ship Request # 9000I064675 Account Please select Purol…" at bounding box center [308, 51] width 596 height 0
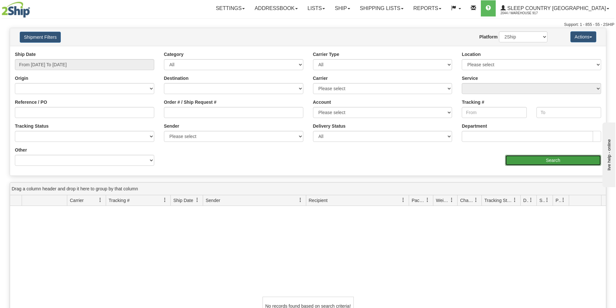
click at [548, 160] on input "Search" at bounding box center [553, 160] width 96 height 11
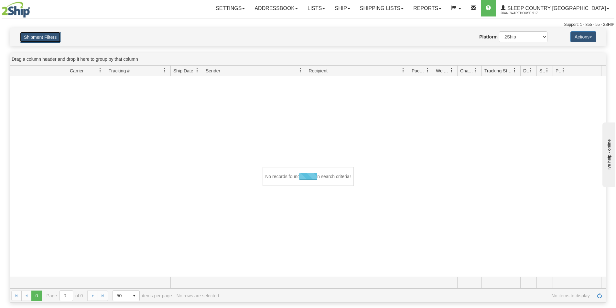
click at [58, 36] on button "Shipment Filters" at bounding box center [40, 37] width 41 height 11
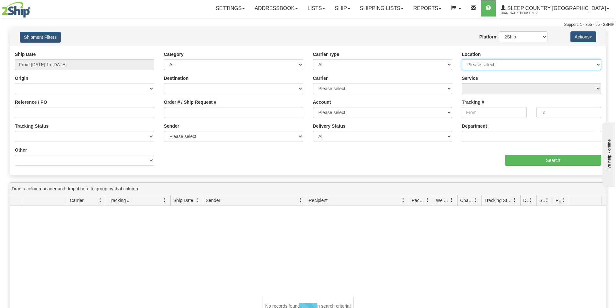
click at [500, 62] on select "Please select 917 HUSHB HUSHD" at bounding box center [531, 64] width 139 height 11
select select "7614"
click at [462, 59] on select "Please select 917 HUSHB HUSHD" at bounding box center [531, 64] width 139 height 11
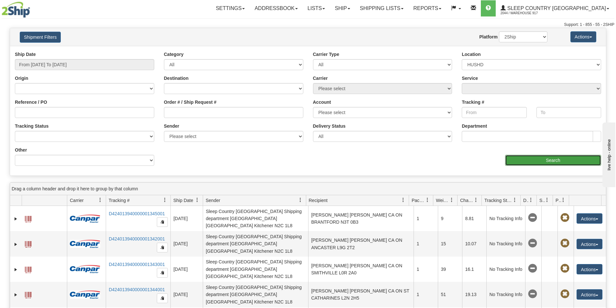
click at [545, 161] on input "Search" at bounding box center [553, 160] width 96 height 11
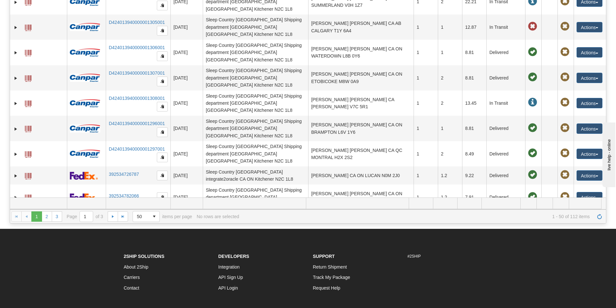
scroll to position [134, 0]
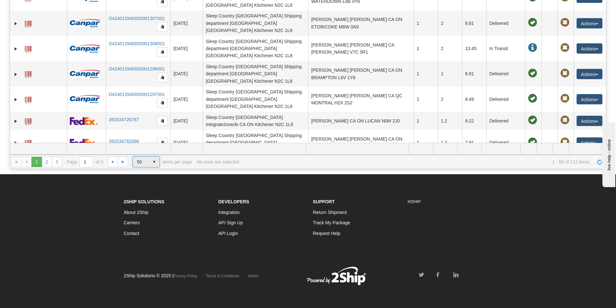
click at [138, 159] on span "50" at bounding box center [141, 162] width 8 height 6
click at [50, 163] on link "2" at bounding box center [47, 162] width 10 height 10
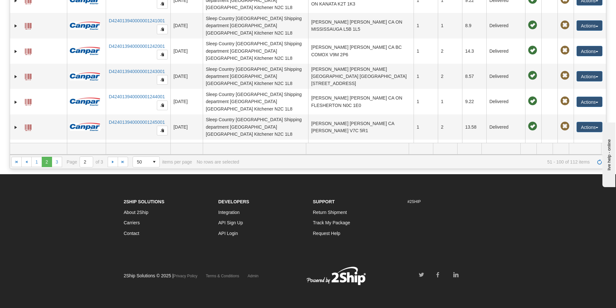
scroll to position [0, 0]
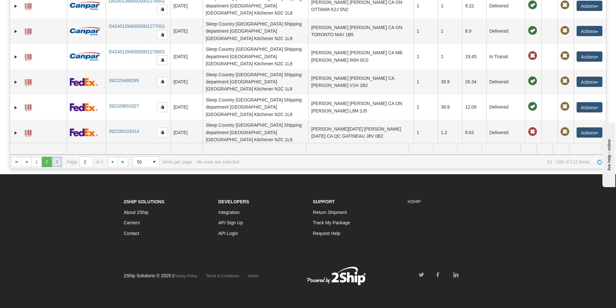
click at [54, 165] on link "3" at bounding box center [57, 162] width 10 height 10
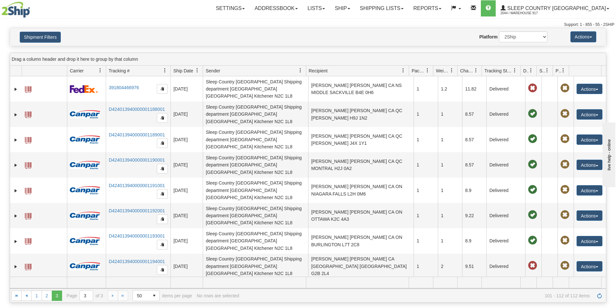
click at [181, 308] on div "Toggle navigation Settings Shipping Preferences Fields Preferences New Recipien…" at bounding box center [308, 154] width 616 height 308
click at [389, 7] on link "Shipping lists" at bounding box center [381, 8] width 53 height 16
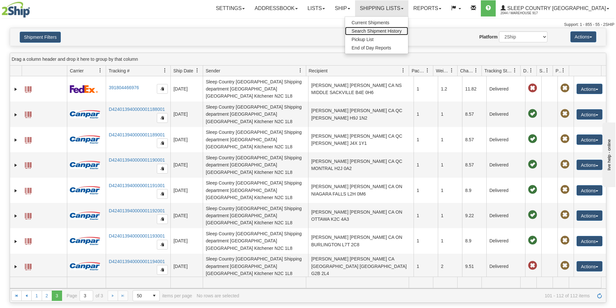
click at [397, 31] on span "Search Shipment History" at bounding box center [376, 30] width 50 height 5
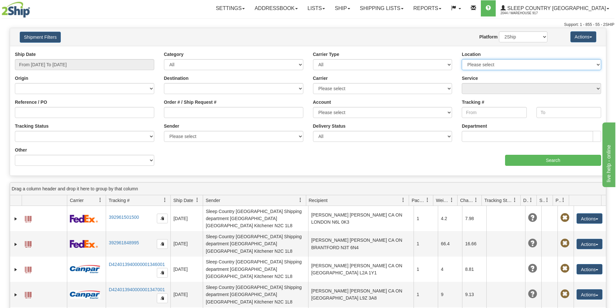
click at [519, 64] on select "Please select 917 HUSHB HUSHD" at bounding box center [531, 64] width 139 height 11
click at [462, 59] on select "Please select 917 HUSHB HUSHD" at bounding box center [531, 64] width 139 height 11
click at [532, 162] on input "Search" at bounding box center [553, 160] width 96 height 11
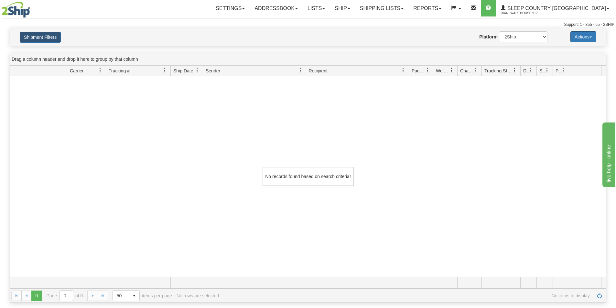
click at [579, 39] on button "Actions" at bounding box center [583, 36] width 26 height 11
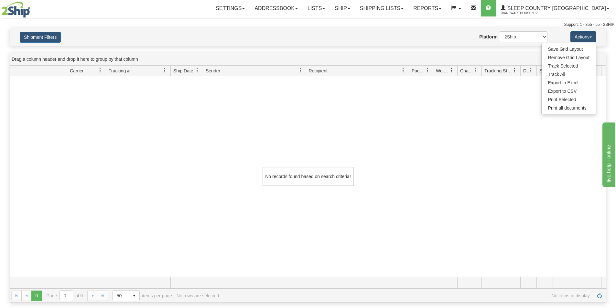
drag, startPoint x: 339, startPoint y: 35, endPoint x: 147, endPoint y: 37, distance: 191.3
click at [339, 35] on div "Website Agent Nothing selected Client User Platform 2Ship Imported" at bounding box center [332, 36] width 440 height 11
click at [40, 41] on button "Shipment Filters" at bounding box center [40, 37] width 41 height 11
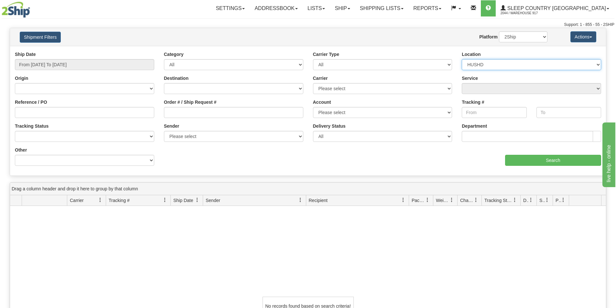
click at [506, 65] on select "Please select 917 HUSHB HUSHD" at bounding box center [531, 64] width 139 height 11
click at [462, 59] on select "Please select 917 HUSHB HUSHD" at bounding box center [531, 64] width 139 height 11
click at [539, 163] on input "Search" at bounding box center [553, 160] width 96 height 11
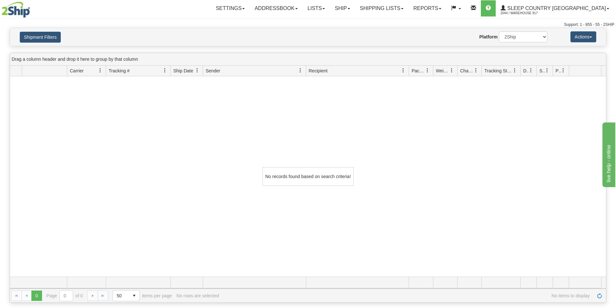
click at [51, 43] on div "Shipment Filters Website Agent Nothing selected Client User Platform 2Ship Impo…" at bounding box center [308, 37] width 596 height 18
click at [50, 36] on button "Shipment Filters" at bounding box center [40, 37] width 41 height 11
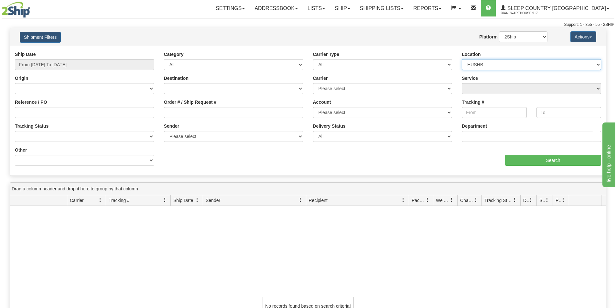
click at [496, 62] on select "Please select 917 HUSHB HUSHD" at bounding box center [531, 64] width 139 height 11
select select "7353"
click at [462, 59] on select "Please select 917 HUSHB HUSHD" at bounding box center [531, 64] width 139 height 11
click at [529, 160] on input "Search" at bounding box center [553, 160] width 96 height 11
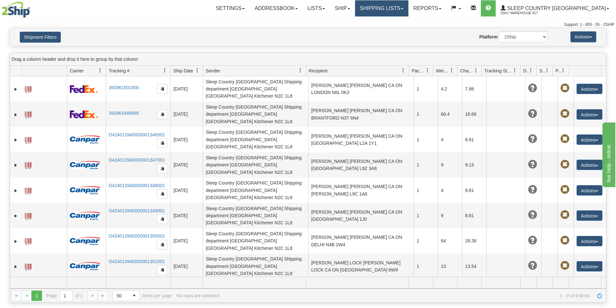
click at [394, 9] on link "Shipping lists" at bounding box center [381, 8] width 53 height 16
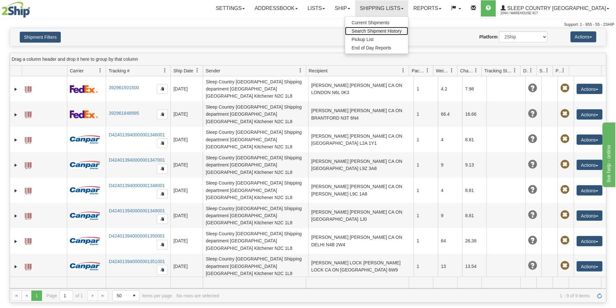
click at [396, 28] on link "Search Shipment History" at bounding box center [376, 31] width 63 height 8
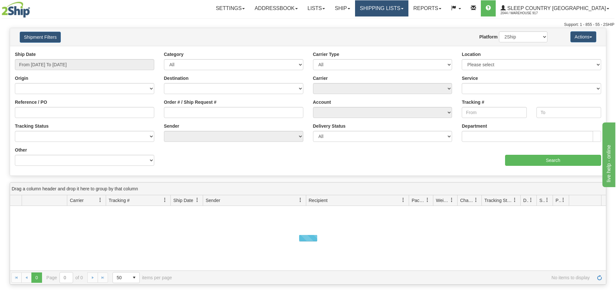
click at [395, 13] on link "Shipping lists" at bounding box center [381, 8] width 53 height 16
click at [181, 119] on div "Order # / Ship Request #" at bounding box center [233, 111] width 149 height 24
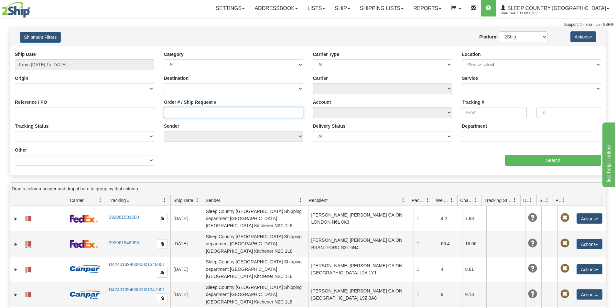
click at [188, 111] on input "Order # / Ship Request #" at bounding box center [233, 112] width 139 height 11
paste input "9000I064675"
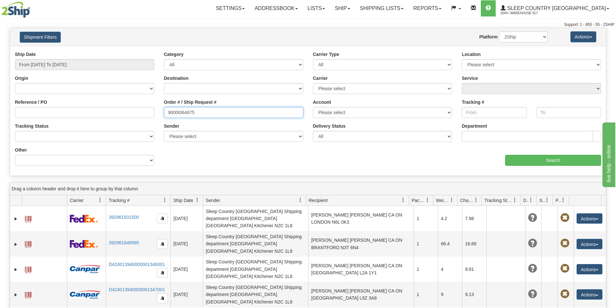
type input "9000I064675"
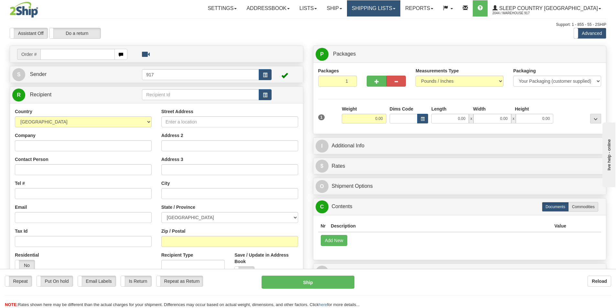
click at [400, 10] on link "Shipping lists" at bounding box center [373, 8] width 53 height 16
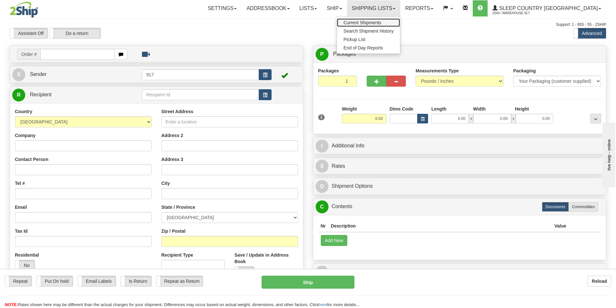
click at [381, 23] on span "Current Shipments" at bounding box center [362, 22] width 38 height 5
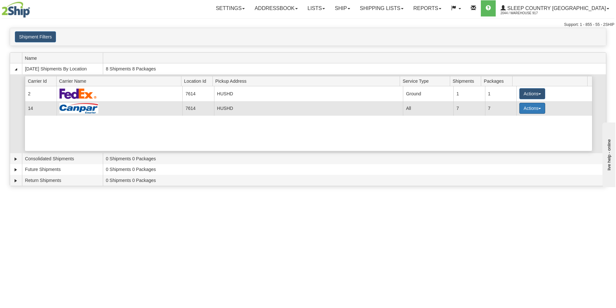
click at [519, 108] on button "Actions" at bounding box center [532, 108] width 26 height 11
click at [513, 119] on span "Details" at bounding box center [507, 120] width 17 height 5
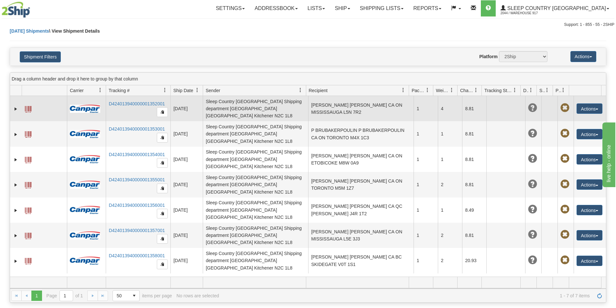
click at [302, 102] on td "Sleep Country [GEOGRAPHIC_DATA] Shipping department [GEOGRAPHIC_DATA] [GEOGRAPH…" at bounding box center [255, 108] width 105 height 25
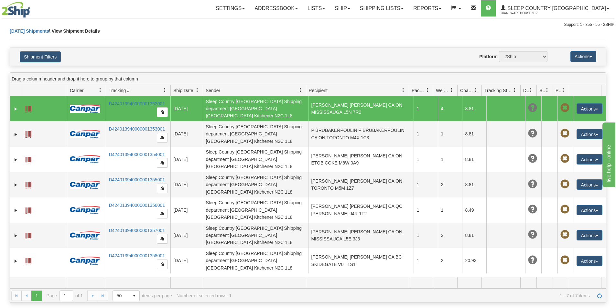
click at [12, 108] on td at bounding box center [16, 108] width 12 height 25
click at [14, 106] on link "Expand" at bounding box center [16, 109] width 6 height 6
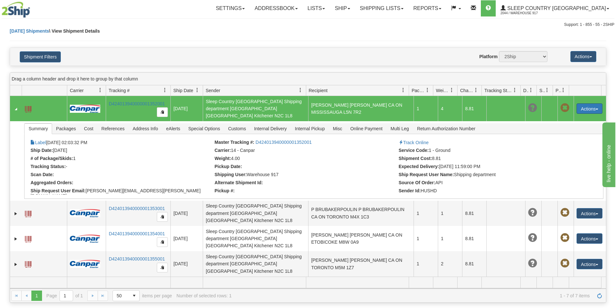
click at [591, 105] on button "Actions" at bounding box center [589, 108] width 26 height 10
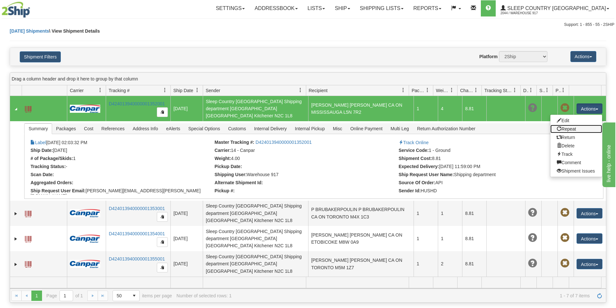
click at [575, 127] on link "Repeat" at bounding box center [576, 129] width 52 height 8
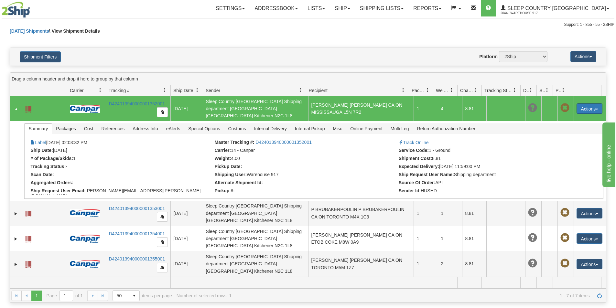
click at [588, 104] on button "Actions" at bounding box center [589, 108] width 26 height 10
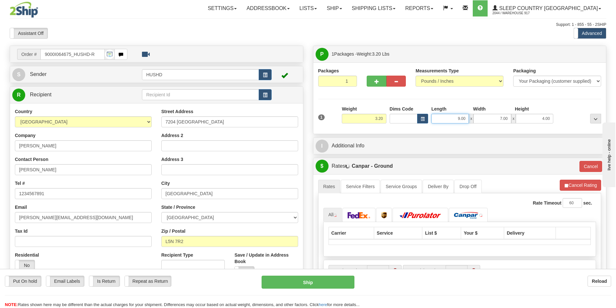
click at [454, 118] on input "9.00" at bounding box center [449, 119] width 37 height 10
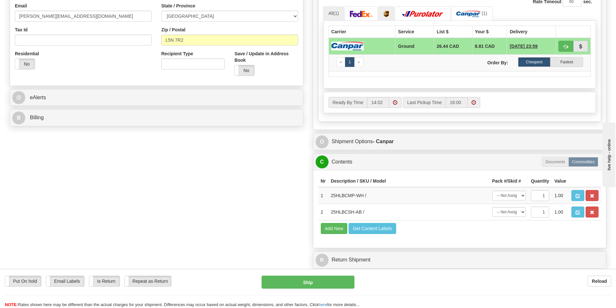
scroll to position [97, 0]
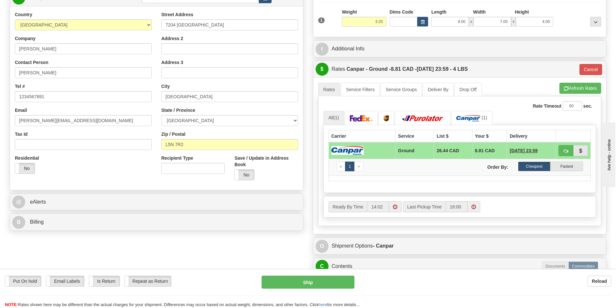
click at [387, 149] on td at bounding box center [361, 150] width 67 height 17
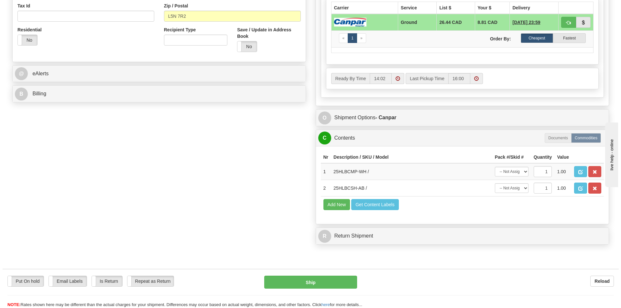
scroll to position [226, 0]
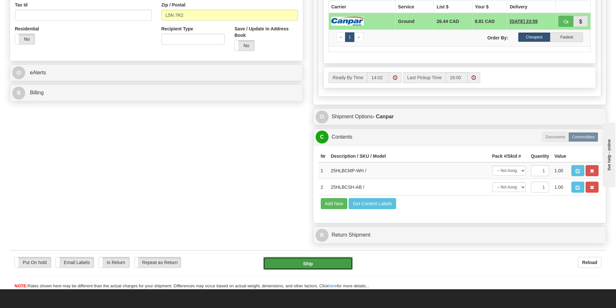
click at [296, 265] on button "Ship" at bounding box center [308, 263] width 90 height 13
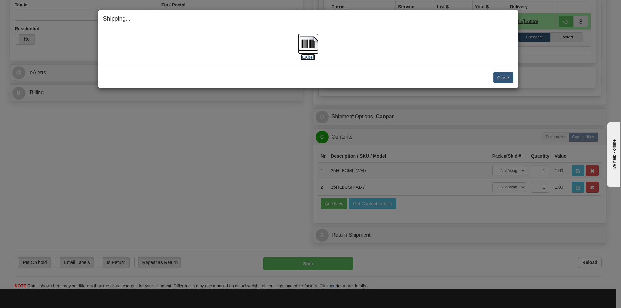
click at [309, 43] on img at bounding box center [308, 43] width 21 height 21
click at [505, 77] on button "Close" at bounding box center [503, 77] width 20 height 11
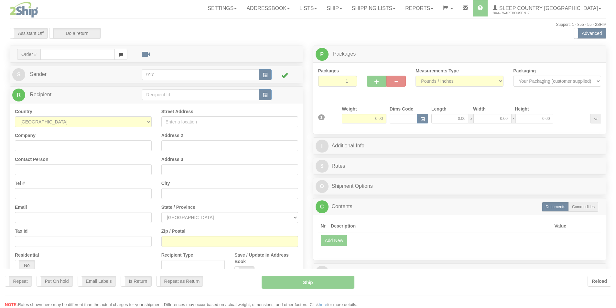
click at [406, 10] on div at bounding box center [308, 154] width 616 height 308
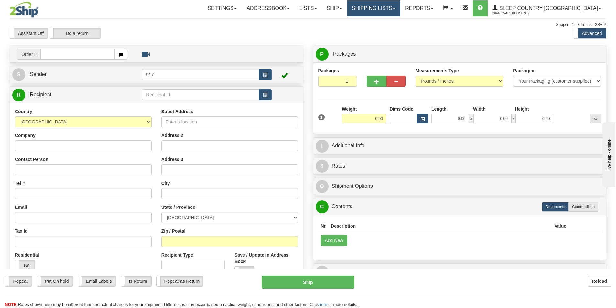
click at [400, 8] on link "Shipping lists" at bounding box center [373, 8] width 53 height 16
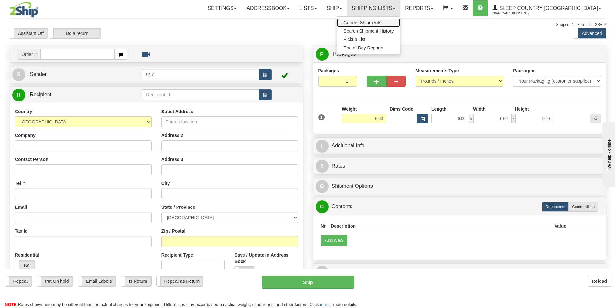
click at [381, 24] on span "Current Shipments" at bounding box center [362, 22] width 38 height 5
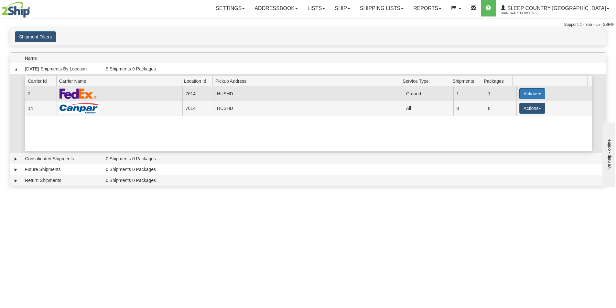
click at [529, 93] on button "Actions" at bounding box center [532, 93] width 26 height 11
click at [510, 115] on span "Close" at bounding box center [506, 114] width 15 height 5
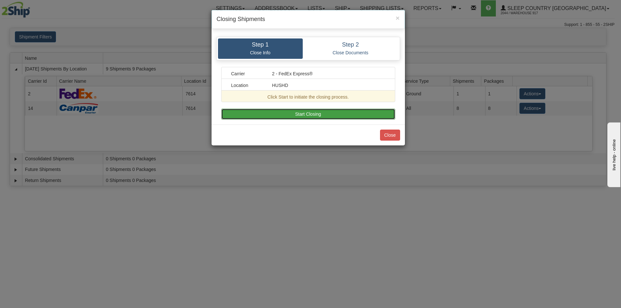
click at [271, 117] on button "Start Closing" at bounding box center [308, 114] width 174 height 11
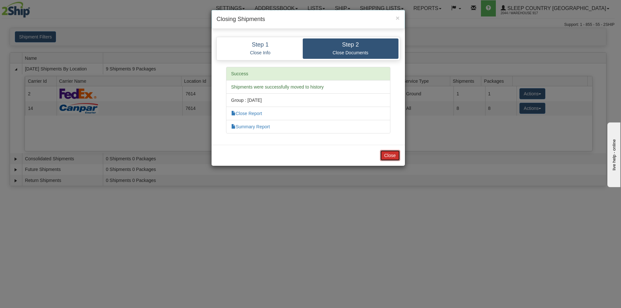
click at [397, 156] on button "Close" at bounding box center [390, 155] width 20 height 11
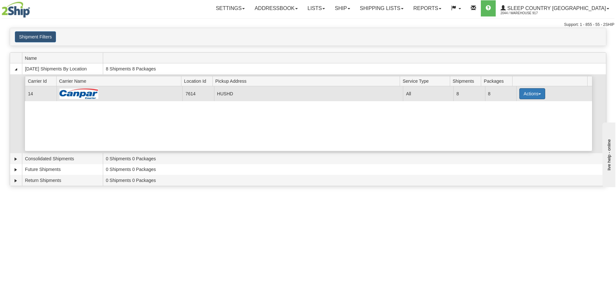
click at [525, 95] on button "Actions" at bounding box center [532, 93] width 26 height 11
click at [510, 115] on span "Close" at bounding box center [506, 114] width 15 height 5
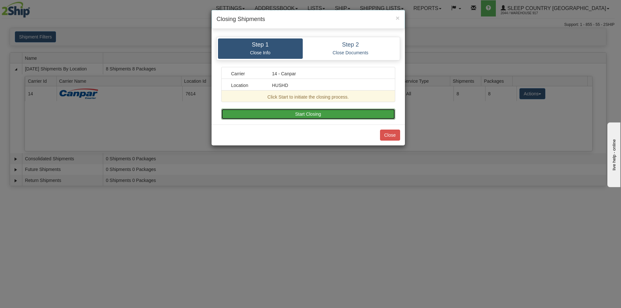
click at [313, 112] on button "Start Closing" at bounding box center [308, 114] width 174 height 11
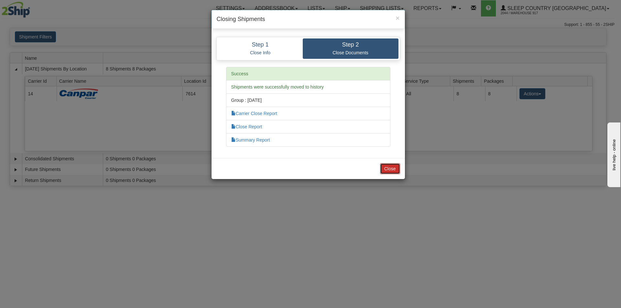
click at [388, 167] on button "Close" at bounding box center [390, 168] width 20 height 11
